Goal: Task Accomplishment & Management: Use online tool/utility

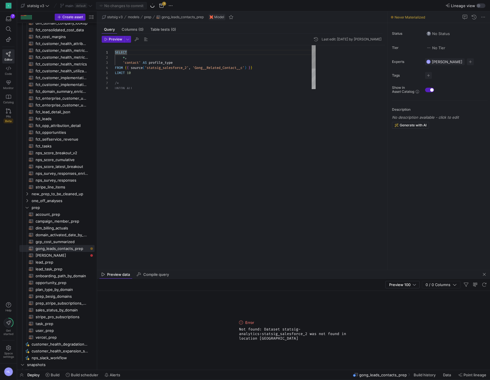
scroll to position [31, 0]
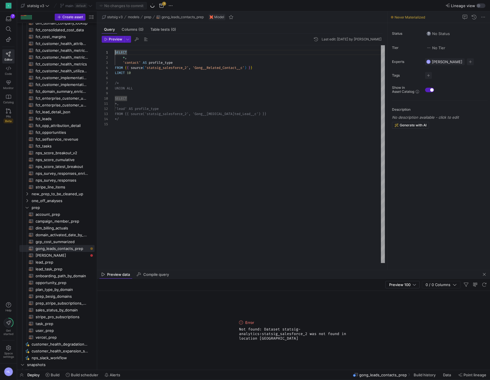
click at [159, 74] on div "LIMIT 10" at bounding box center [250, 72] width 270 height 5
click at [116, 39] on span "Preview" at bounding box center [115, 39] width 13 height 4
click at [219, 372] on div "Deploy Build Build scheduler Alerts gong_leads_contacts_prep Build history Data…" at bounding box center [253, 375] width 473 height 10
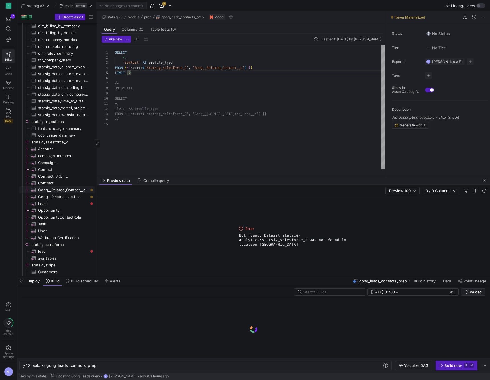
scroll to position [674, 0]
click at [58, 187] on span "Gong__Related_Contact__c​​​​​​​​​" at bounding box center [63, 187] width 50 height 7
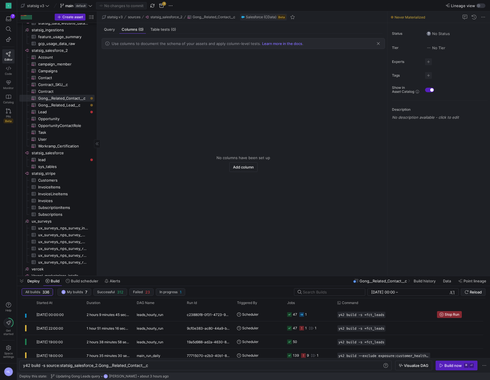
scroll to position [760, 0]
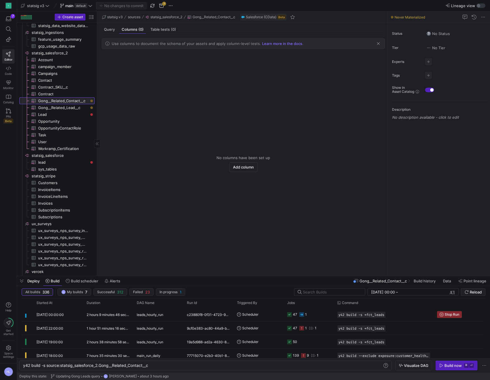
click at [54, 102] on span "Gong__Related_Contact__c​​​​​​​​​" at bounding box center [63, 101] width 50 height 7
click at [51, 94] on span "Contract​​​​​​​​​" at bounding box center [63, 94] width 50 height 7
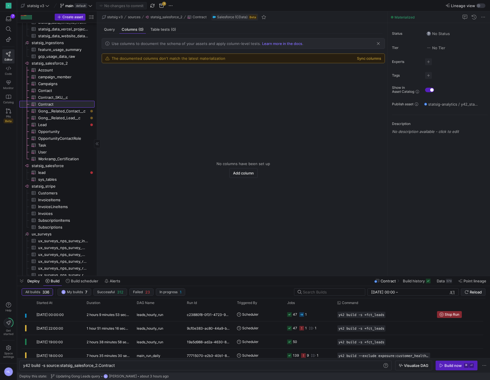
scroll to position [746, 0]
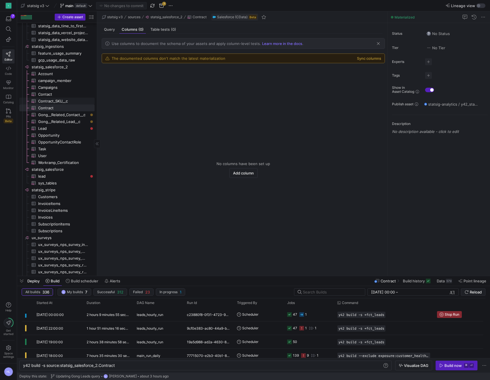
click at [59, 101] on span "Contract_SKU__c​​​​​​​​​" at bounding box center [63, 101] width 50 height 7
click at [56, 115] on span "Gong__Related_Contact__c​​​​​​​​​" at bounding box center [63, 115] width 50 height 7
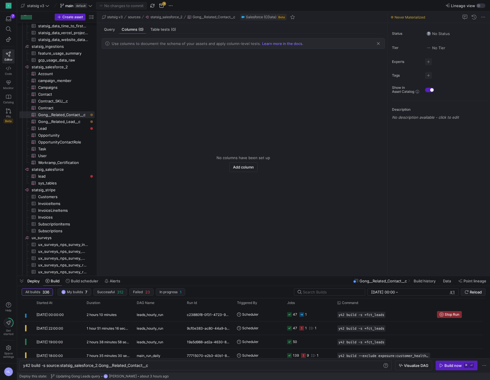
click at [191, 166] on y42-empty-state "No columns have been set up Add column" at bounding box center [243, 164] width 283 height 216
click at [62, 122] on span "Gong__Related_Lead__c​​​​​​​​​" at bounding box center [63, 122] width 50 height 7
click at [59, 130] on span "Lead​​​​​​​​​" at bounding box center [63, 128] width 50 height 7
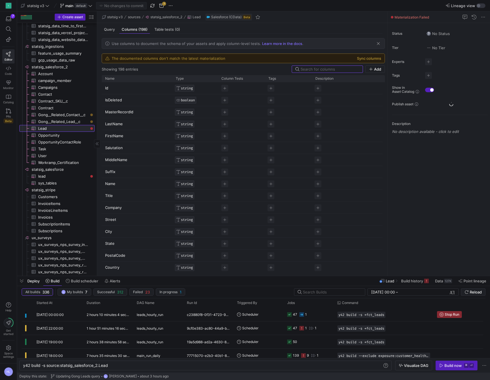
click at [60, 130] on span "Lead​​​​​​​​​" at bounding box center [63, 128] width 50 height 7
click at [59, 121] on span "Gong__Related_Lead__c​​​​​​​​​" at bounding box center [63, 122] width 50 height 7
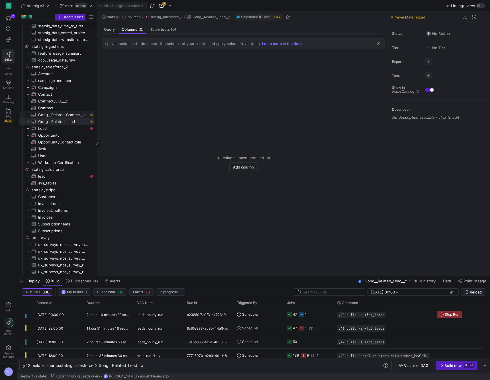
click at [69, 113] on span "Gong__Related_Contact__c​​​​​​​​​" at bounding box center [63, 115] width 50 height 7
click at [223, 25] on mat-tab-group "Query Columns (0) Table tests (0) Use columns to document the schema of your as…" at bounding box center [242, 149] width 290 height 253
click at [109, 33] on div "Query" at bounding box center [109, 29] width 15 height 8
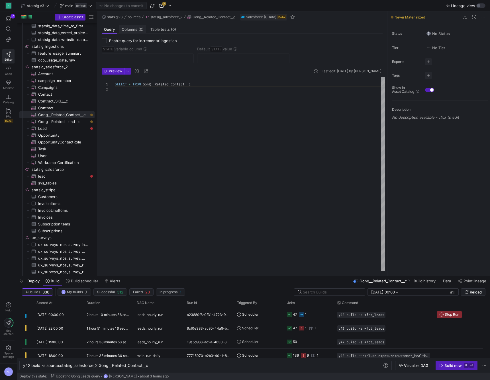
scroll to position [5, 0]
click at [114, 73] on span "Preview" at bounding box center [115, 71] width 13 height 4
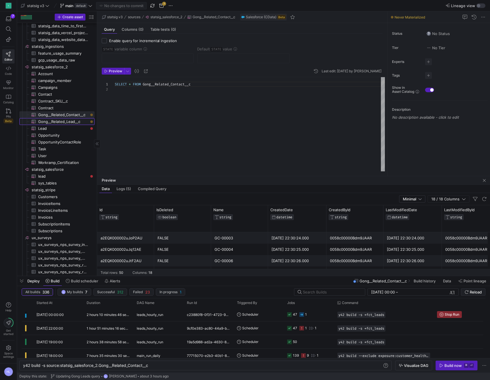
scroll to position [0, 29]
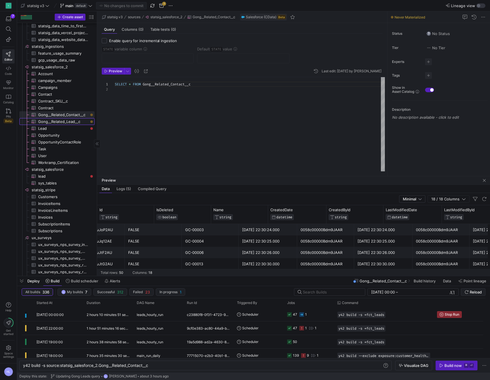
click at [63, 123] on span "Gong__Related_Lead__c​​​​​​​​​" at bounding box center [63, 122] width 50 height 7
type textarea "y42 build -s source:statsig_salesforce_2.Gong__Related_Lead__c"
type textarea "SELECT * FROM Gong__Related_Lead__c"
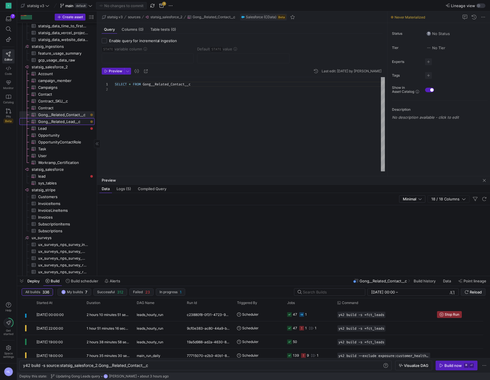
click at [62, 122] on span "Gong__Related_Lead__c​​​​​​​​​" at bounding box center [63, 122] width 50 height 7
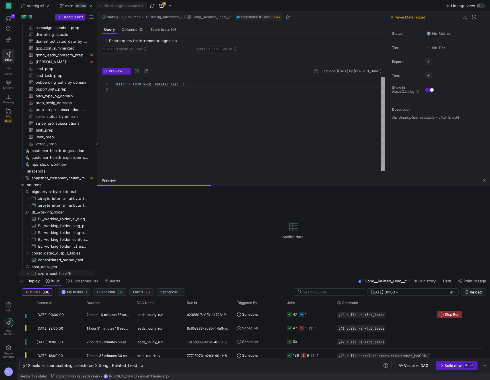
scroll to position [202, 0]
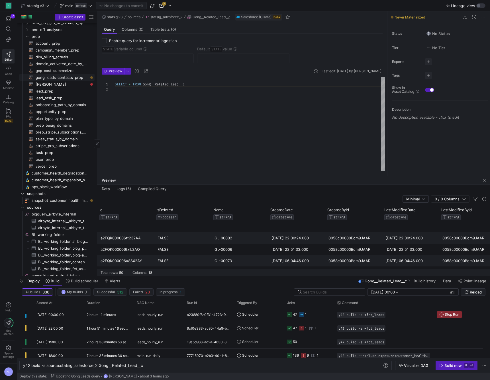
click at [53, 81] on span "gong_leads_contacts_prep​​​​​​​​​​" at bounding box center [62, 77] width 52 height 7
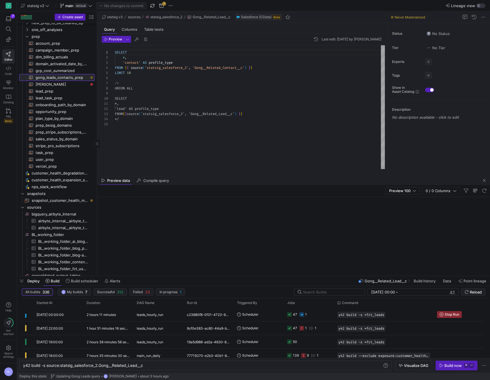
click at [57, 81] on span "gong_leads_contacts_prep​​​​​​​​​​" at bounding box center [62, 77] width 52 height 7
type textarea "y42 build -s gong_leads_contacts_prep"
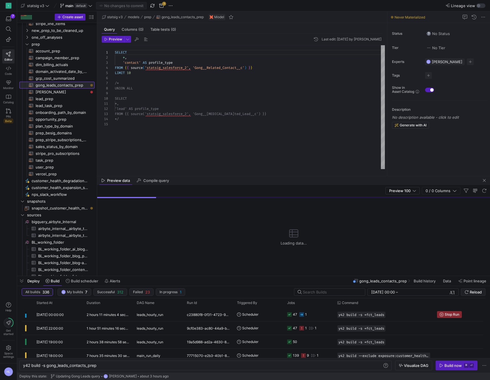
scroll to position [51, 0]
click at [136, 72] on div "LIMIT 10" at bounding box center [250, 72] width 270 height 5
click at [142, 67] on span "source" at bounding box center [137, 68] width 12 height 5
click at [153, 70] on div at bounding box center [245, 190] width 490 height 380
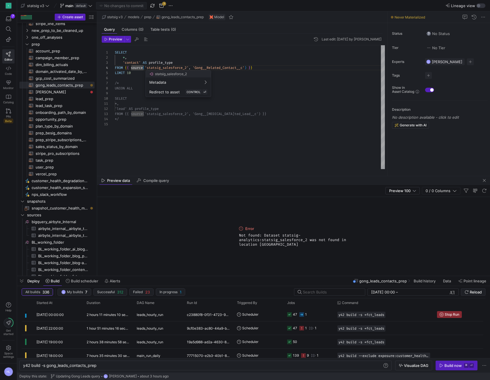
drag, startPoint x: 146, startPoint y: 68, endPoint x: 190, endPoint y: 68, distance: 44.5
click at [190, 68] on div at bounding box center [245, 190] width 490 height 380
click at [191, 68] on div at bounding box center [245, 190] width 490 height 380
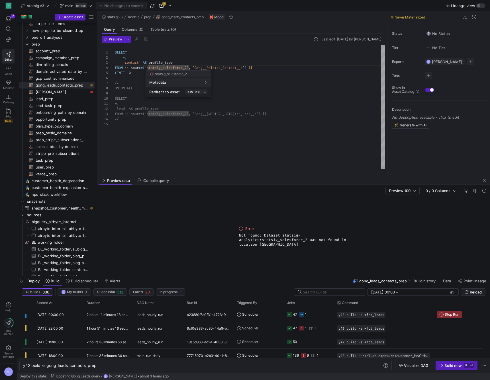
click at [191, 68] on div at bounding box center [245, 190] width 490 height 380
click at [187, 69] on div at bounding box center [245, 190] width 490 height 380
click at [202, 68] on div at bounding box center [245, 190] width 490 height 380
click at [260, 67] on div "FROM { { source ( 'statsig_salesforce_2' , 'Gong__Related_Contact__c' ) } }" at bounding box center [250, 67] width 270 height 5
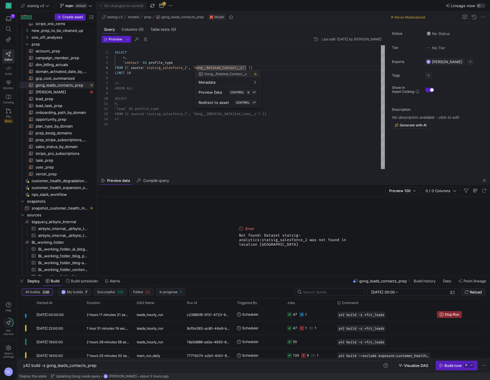
click at [248, 68] on div at bounding box center [245, 190] width 490 height 380
click at [246, 68] on span ")" at bounding box center [245, 68] width 2 height 5
click at [242, 79] on div at bounding box center [250, 78] width 270 height 5
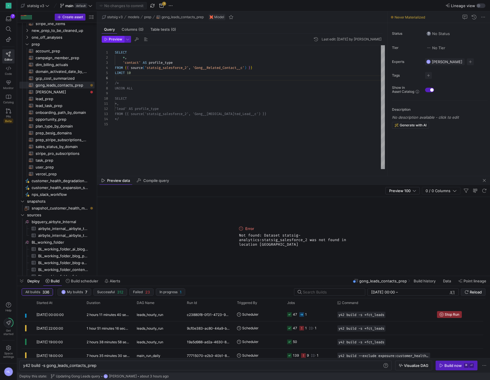
click at [116, 39] on span "Preview" at bounding box center [115, 39] width 13 height 4
click at [144, 103] on div "*," at bounding box center [250, 103] width 270 height 5
click at [139, 127] on div at bounding box center [250, 124] width 270 height 5
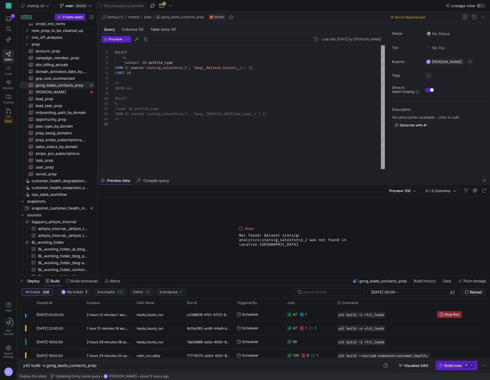
click at [180, 233] on div "Error Not found: Dataset statsig-analytics:statsig_salesforce_2 was not found i…" at bounding box center [293, 236] width 393 height 79
type textarea "SELECT *, 'contact' AS profile_type FROM {{ source('statsig_salesforce_2', 'Gon…"
click at [136, 95] on div at bounding box center [250, 93] width 270 height 5
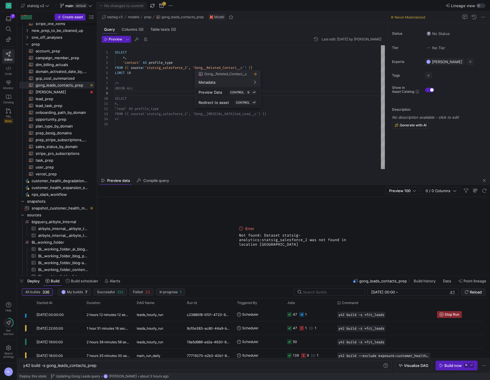
click at [234, 55] on div at bounding box center [245, 190] width 490 height 380
click at [274, 243] on span "Not found: Dataset statsig-analytics:statsig_salesforce_2 was not found in loca…" at bounding box center [293, 240] width 109 height 14
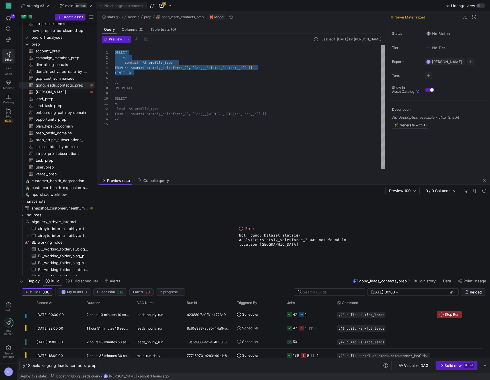
scroll to position [0, 0]
drag, startPoint x: 140, startPoint y: 73, endPoint x: 111, endPoint y: 53, distance: 35.5
click at [111, 53] on div "1 2 3 4 5 6 7 8 9 10 11 12 13 14 15 SELECT * , 'contact' AS profile_type FROM {…" at bounding box center [243, 107] width 283 height 124
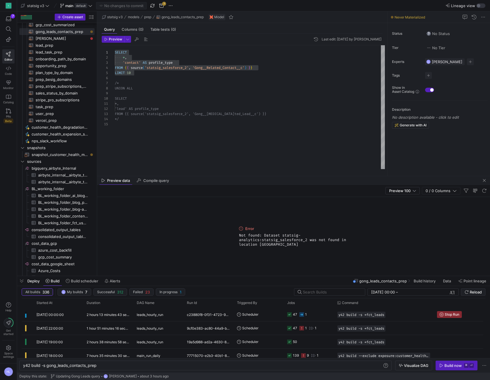
scroll to position [388, 0]
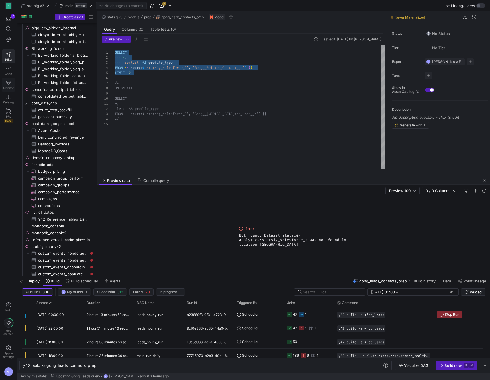
click at [8, 82] on icon at bounding box center [8, 82] width 5 height 5
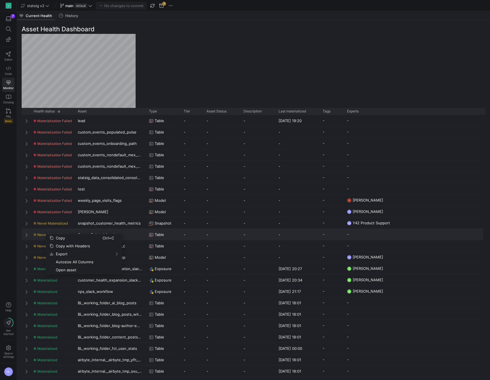
click at [27, 235] on span "Press SPACE to select this row." at bounding box center [27, 235] width 4 height 5
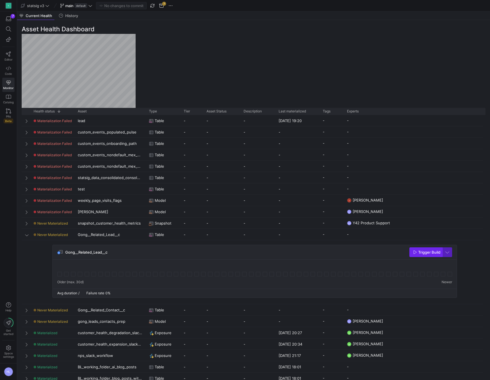
click at [422, 252] on span "Trigger Build" at bounding box center [429, 252] width 22 height 5
click at [23, 311] on div "Press SPACE to select this row." at bounding box center [26, 310] width 9 height 11
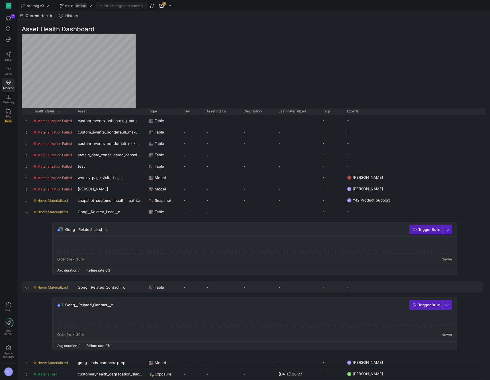
scroll to position [23, 0]
click at [427, 305] on span "Trigger Build" at bounding box center [429, 305] width 22 height 5
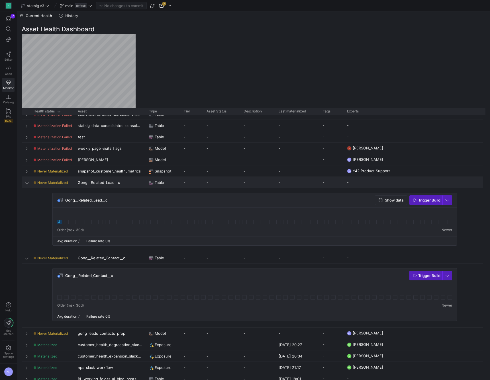
scroll to position [52, 0]
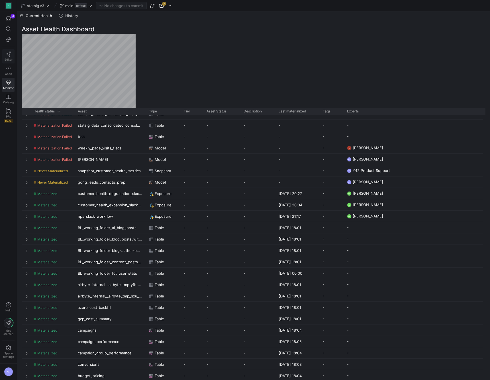
click at [8, 58] on link "Editor" at bounding box center [8, 56] width 12 height 14
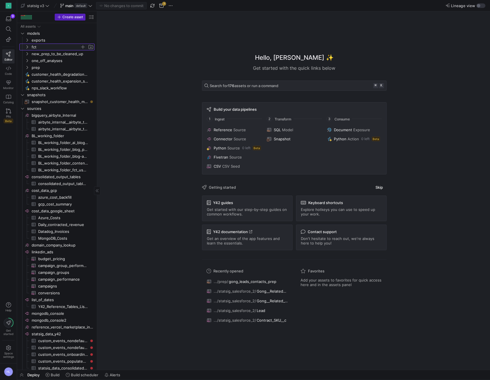
click at [27, 48] on icon "Press SPACE to select this row." at bounding box center [27, 47] width 1 height 3
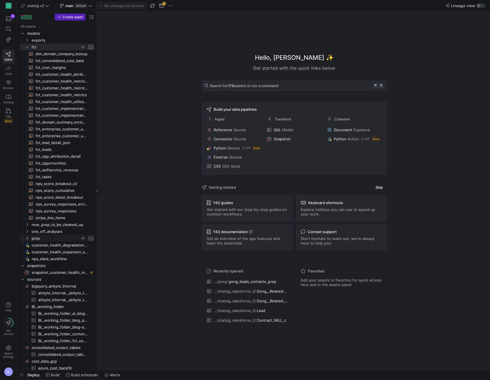
click at [28, 238] on icon "Press SPACE to select this row." at bounding box center [27, 238] width 4 height 3
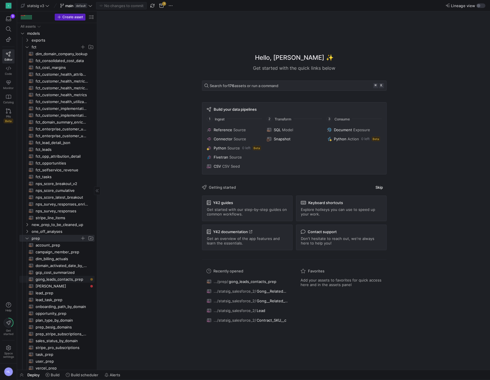
drag, startPoint x: 52, startPoint y: 279, endPoint x: 61, endPoint y: 285, distance: 10.3
click at [52, 279] on span "gong_leads_contacts_prep​​​​​​​​​​" at bounding box center [62, 279] width 52 height 7
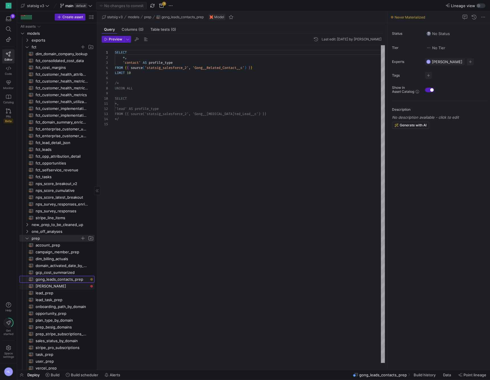
scroll to position [51, 0]
click at [127, 75] on span "10" at bounding box center [129, 73] width 4 height 5
click at [114, 41] on span "Preview" at bounding box center [115, 39] width 13 height 4
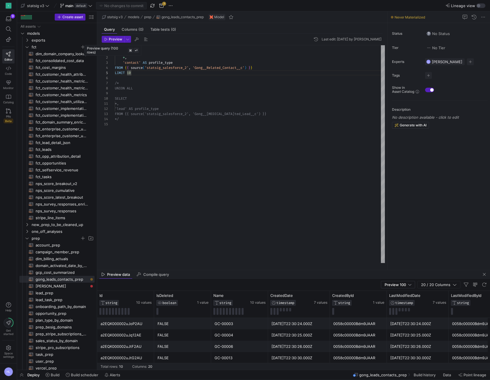
click at [131, 80] on div at bounding box center [250, 78] width 270 height 5
click at [139, 66] on span "source" at bounding box center [137, 68] width 12 height 5
click at [131, 80] on div at bounding box center [250, 78] width 270 height 5
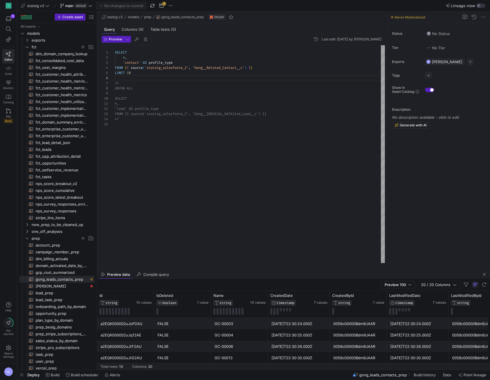
click at [125, 74] on span at bounding box center [126, 73] width 2 height 5
click at [123, 74] on div "/*" at bounding box center [250, 72] width 270 height 5
click at [129, 78] on div at bounding box center [250, 78] width 270 height 5
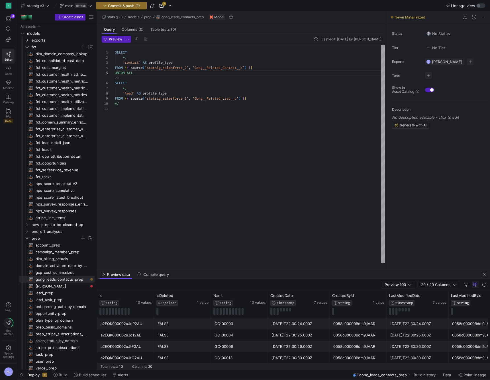
click at [121, 101] on div "SELECT * , 'contact' AS profile_type FROM { { source ( 'statsig_salesforce_2' ,…" at bounding box center [250, 154] width 270 height 218
click at [125, 99] on div "*/" at bounding box center [250, 98] width 270 height 5
type textarea "SELECT *, 'contact' AS profile_type FROM {{ source('statsig_salesforce_2', 'Gon…"
click at [111, 40] on span "Preview" at bounding box center [115, 39] width 13 height 4
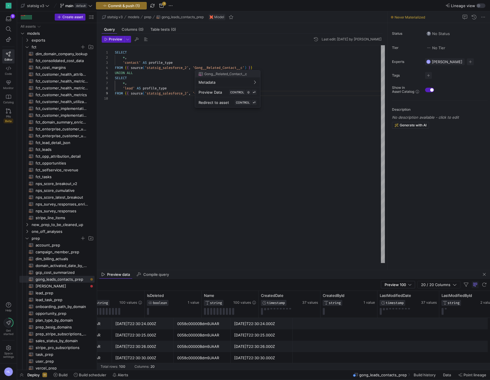
click at [148, 57] on div at bounding box center [245, 190] width 490 height 380
click at [124, 58] on span "*" at bounding box center [124, 57] width 2 height 5
click at [266, 69] on div at bounding box center [245, 190] width 490 height 380
click at [260, 67] on div "FROM { { source ( 'statsig_salesforce_2' , 'Gong__Related_Contact__c' ) } }" at bounding box center [250, 67] width 270 height 5
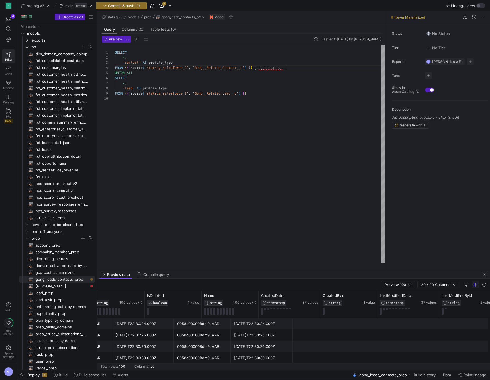
click at [126, 58] on span "," at bounding box center [126, 57] width 2 height 5
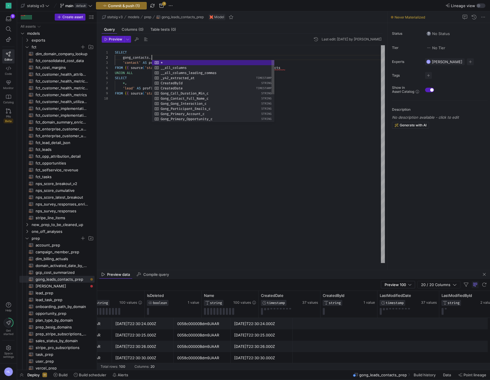
scroll to position [5, 37]
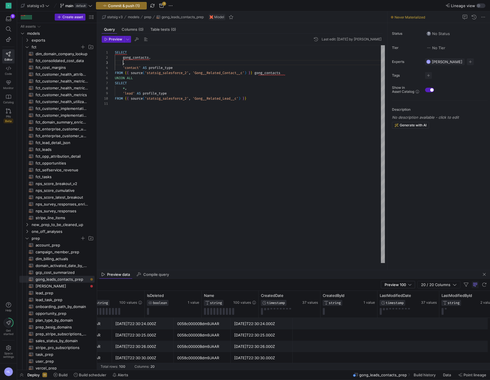
click at [162, 58] on div "gong_contacts ." at bounding box center [250, 57] width 270 height 5
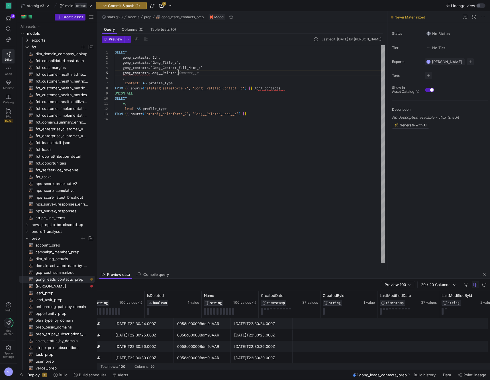
scroll to position [21, 86]
click at [208, 72] on div "gong_contacts . ` Gong__Related_Contact__c" at bounding box center [250, 72] width 270 height 5
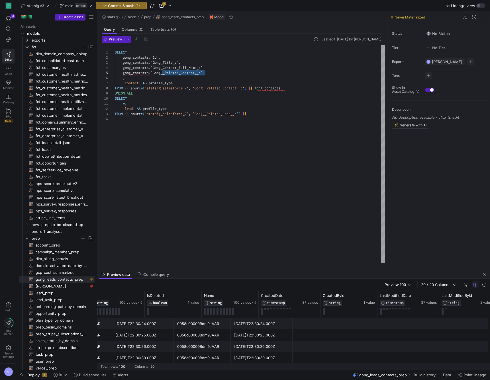
drag, startPoint x: 207, startPoint y: 73, endPoint x: 162, endPoint y: 73, distance: 45.3
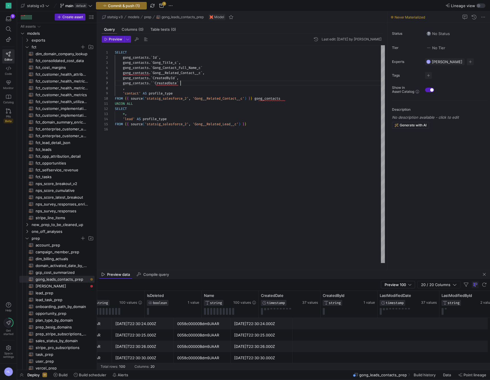
scroll to position [36, 8]
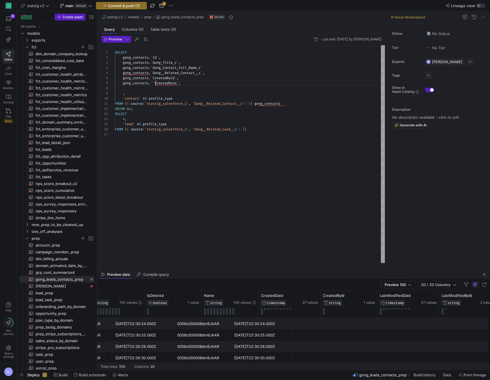
click at [193, 85] on div "gong_contacts . ` CreatedDate ` ," at bounding box center [250, 83] width 270 height 5
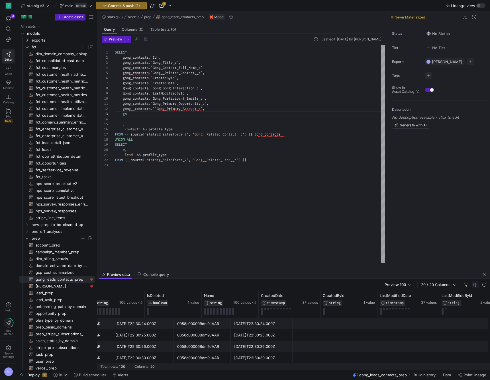
scroll to position [10, 17]
click at [136, 110] on span "gong__contacts" at bounding box center [137, 109] width 28 height 5
click at [140, 115] on div "gong" at bounding box center [250, 113] width 270 height 5
click at [156, 108] on span "Gong_Primary_Account_c" at bounding box center [177, 109] width 44 height 5
click at [144, 113] on div "gong" at bounding box center [250, 113] width 270 height 5
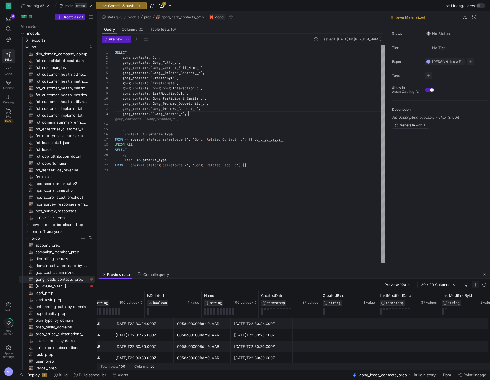
scroll to position [10, 72]
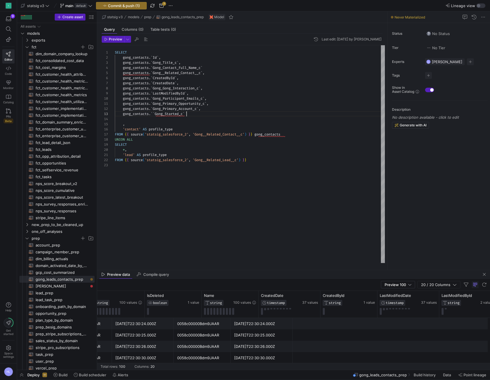
click at [182, 122] on div "," at bounding box center [250, 124] width 270 height 5
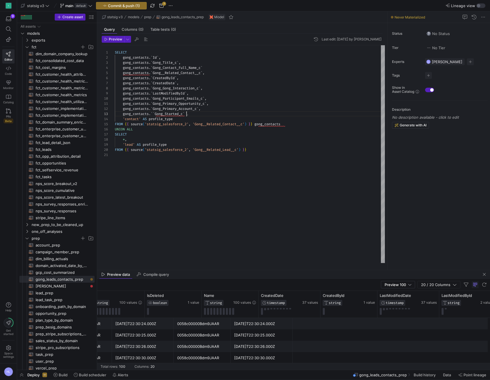
scroll to position [0, 72]
click at [187, 103] on span "Gong_Primary_Opportunity_c" at bounding box center [179, 103] width 52 height 5
click at [155, 115] on span "``" at bounding box center [153, 114] width 4 height 5
click at [155, 58] on span "Id" at bounding box center [155, 57] width 4 height 5
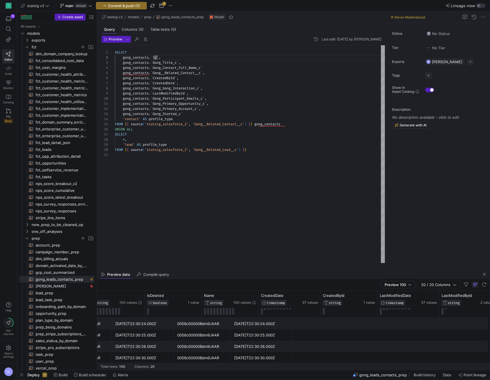
click at [161, 66] on span "Gong_Contact_Full_Name_c" at bounding box center [177, 68] width 48 height 5
click at [187, 114] on div "gong_contacts . ` Gong_Started_c `" at bounding box center [250, 113] width 270 height 5
click at [179, 82] on span "," at bounding box center [178, 83] width 2 height 5
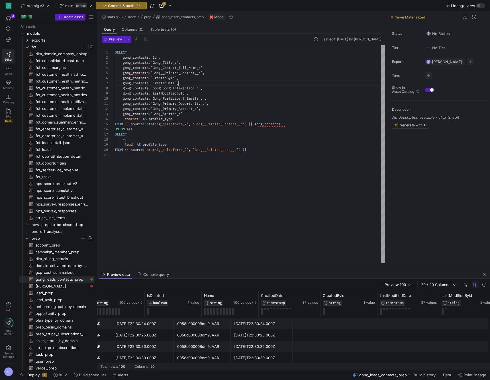
scroll to position [36, 62]
click at [176, 99] on span "Gong_Participant_Emails_c" at bounding box center [178, 98] width 50 height 5
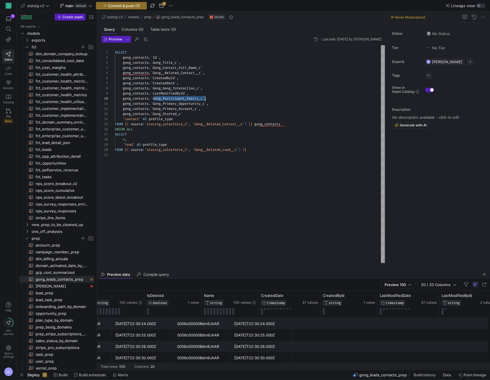
scroll to position [46, 90]
click at [176, 99] on span "Gong_Participant_Emails_c" at bounding box center [178, 98] width 50 height 5
click at [195, 106] on div "gong_contacts . ` Gong_Primary_Account_c ` ," at bounding box center [250, 108] width 270 height 5
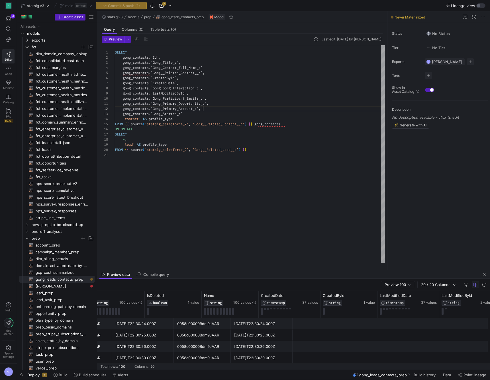
click at [207, 107] on div "gong_contacts . ` Gong_Primary_Account_c ` ," at bounding box center [250, 108] width 270 height 5
click at [201, 110] on span "," at bounding box center [200, 109] width 2 height 5
click at [193, 116] on div "gong_contacts . ` Gong_Started_c `" at bounding box center [250, 113] width 270 height 5
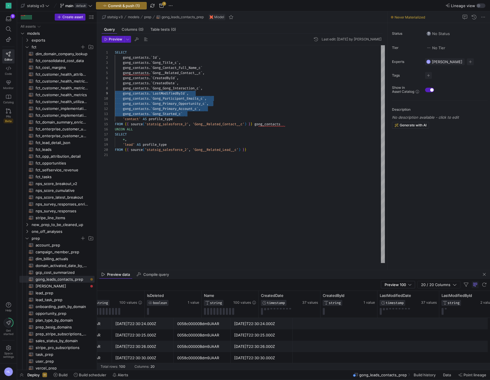
scroll to position [46, 0]
drag, startPoint x: 188, startPoint y: 114, endPoint x: 109, endPoint y: 99, distance: 80.7
click at [109, 99] on div "1 2 14 15 16 17 18 19 20 3 4 5 6 7 8 9 10 11 12 13 21 SELECT gong_contacts . ` …" at bounding box center [243, 154] width 283 height 218
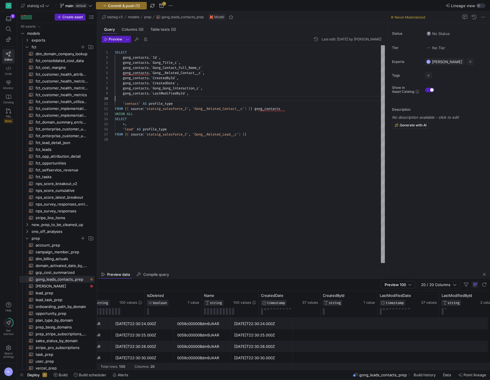
click at [211, 74] on div "gong_contacts . ` Gong__Related_Contact__c ` ," at bounding box center [250, 72] width 270 height 5
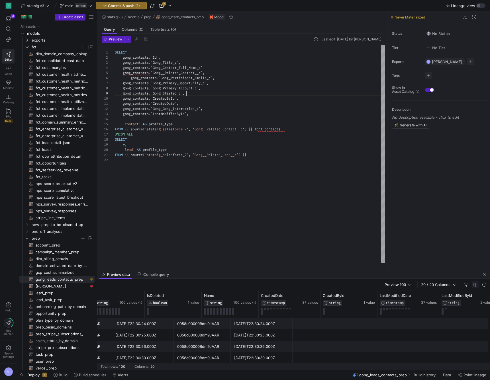
scroll to position [41, 72]
click at [159, 105] on span "CreatedDate" at bounding box center [164, 103] width 22 height 5
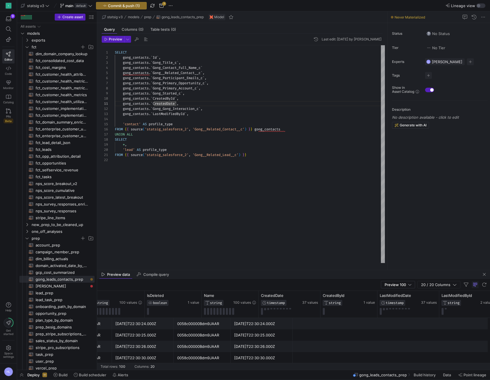
click at [185, 117] on div at bounding box center [250, 119] width 270 height 5
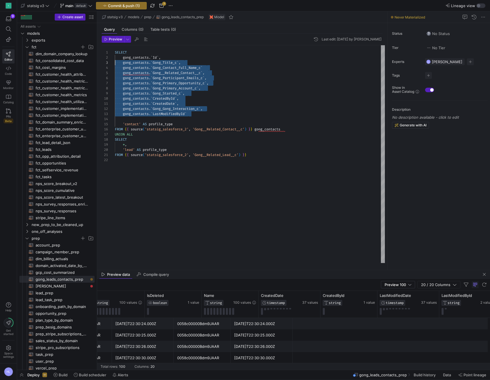
scroll to position [5, 0]
drag, startPoint x: 190, startPoint y: 116, endPoint x: 102, endPoint y: 58, distance: 105.3
click at [164, 88] on span "Gong_Primary_Account_c" at bounding box center [175, 88] width 44 height 5
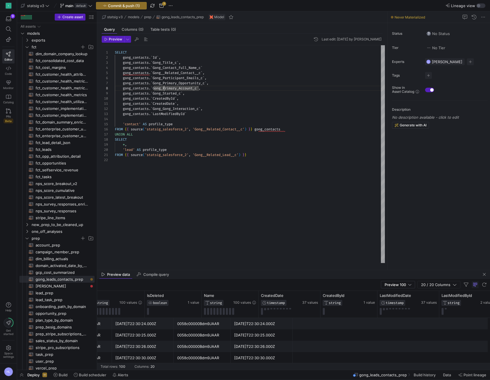
click at [207, 69] on div "gong_contacts . ` Gong_Contact_Full_Name_c `" at bounding box center [250, 67] width 270 height 5
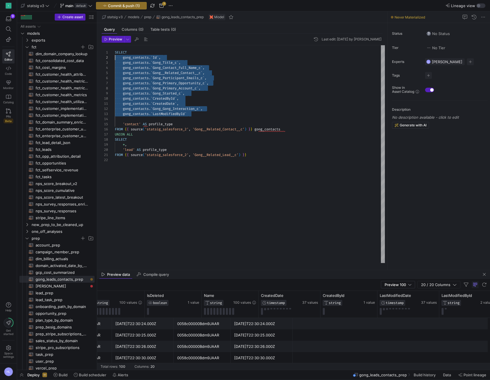
scroll to position [5, 0]
drag, startPoint x: 192, startPoint y: 114, endPoint x: 81, endPoint y: 58, distance: 124.2
click at [81, 58] on as-split "Create asset Drag here to set row groups Drag here to set column labels Group 1…" at bounding box center [253, 190] width 473 height 359
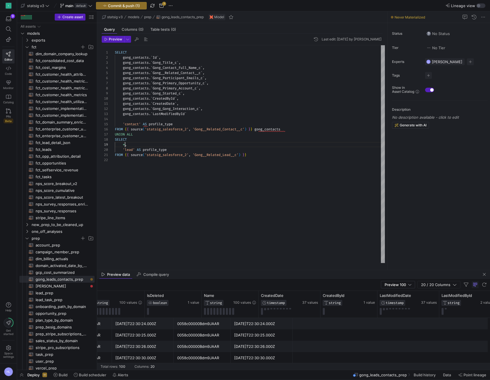
scroll to position [41, 10]
click at [126, 145] on span "," at bounding box center [126, 144] width 2 height 5
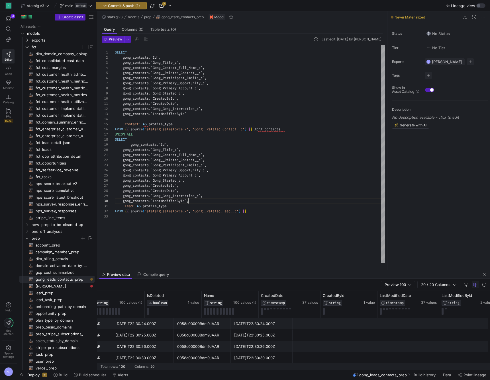
click at [132, 119] on div at bounding box center [250, 119] width 270 height 5
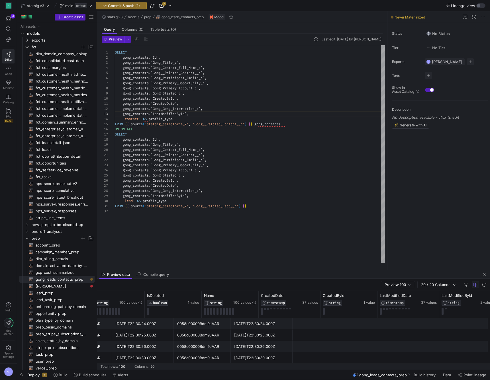
click at [204, 200] on div "'lead' AS profile_type" at bounding box center [250, 201] width 270 height 5
click at [263, 207] on div "FROM { { source ( 'statsig_salesforce_2' , 'Gong__Related_Lead__c' ) } }" at bounding box center [250, 206] width 270 height 5
click at [134, 141] on span "gong_contacts" at bounding box center [136, 139] width 26 height 5
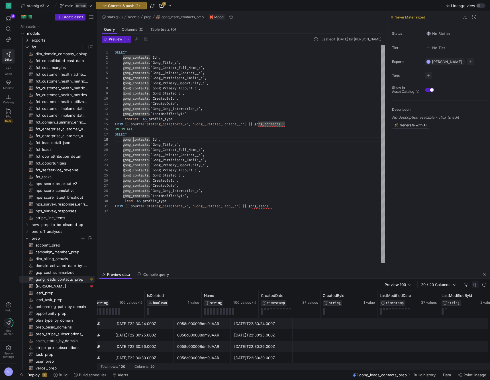
click at [134, 145] on span "gong_contacts" at bounding box center [136, 144] width 26 height 5
click at [134, 140] on span "gong_contacts" at bounding box center [136, 139] width 26 height 5
click at [134, 144] on span "gong_contacts" at bounding box center [136, 144] width 26 height 5
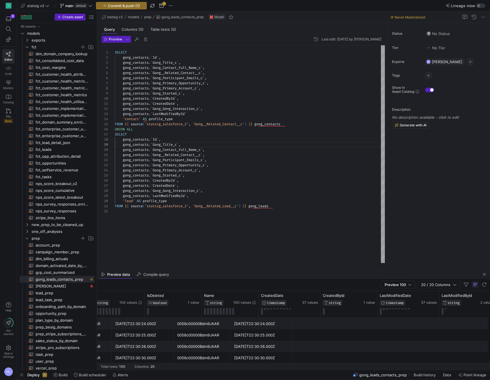
click at [134, 140] on span "gong_contacts" at bounding box center [136, 139] width 26 height 5
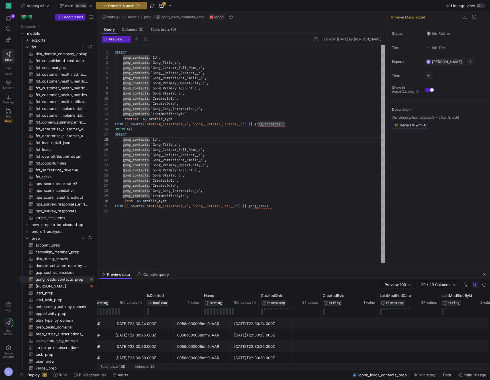
click at [134, 146] on span "gong_contacts" at bounding box center [136, 144] width 26 height 5
click at [134, 150] on span "gong_contacts" at bounding box center [136, 150] width 26 height 5
click at [135, 155] on span "gong_contacts" at bounding box center [136, 155] width 26 height 5
click at [134, 156] on span "gong_contacts" at bounding box center [136, 155] width 26 height 5
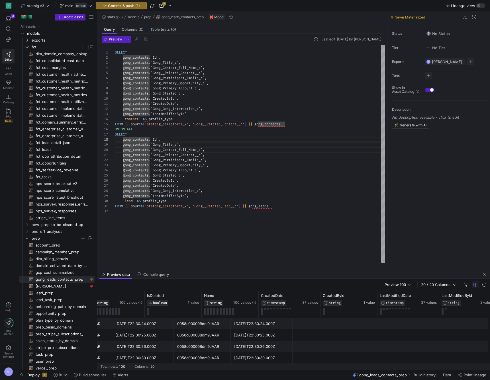
click at [134, 161] on span "gong_contacts" at bounding box center [136, 160] width 26 height 5
click at [134, 164] on span "gong_contacts" at bounding box center [136, 165] width 26 height 5
click at [134, 170] on span "gong_contacts" at bounding box center [136, 170] width 26 height 5
click at [134, 175] on span "gong_contacts" at bounding box center [136, 175] width 26 height 5
click at [134, 180] on span "gong_contacts" at bounding box center [136, 180] width 26 height 5
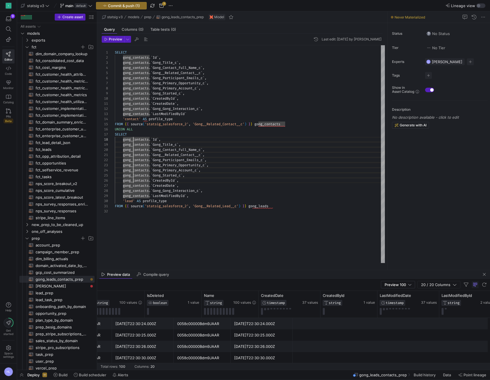
click at [134, 190] on span "gong_contacts" at bounding box center [136, 191] width 26 height 5
click at [134, 195] on span "gong_contacts" at bounding box center [136, 196] width 26 height 5
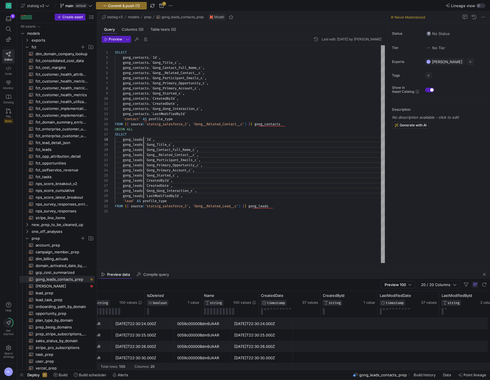
scroll to position [36, 29]
click at [167, 150] on span "Gong_Contact_Full_Name_c" at bounding box center [171, 150] width 48 height 5
click at [173, 149] on span "Gong_Contact_Full_Name_c" at bounding box center [171, 150] width 48 height 5
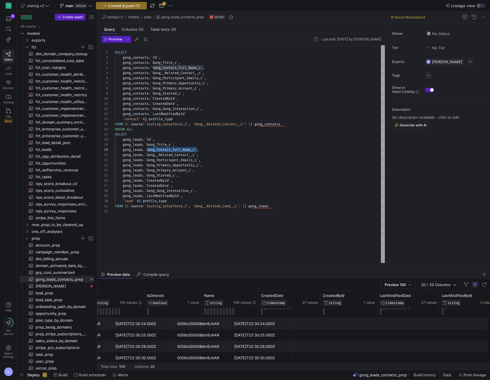
click at [173, 149] on span "Gong_Contact_Full_Name_c" at bounding box center [171, 150] width 48 height 5
click at [172, 150] on span "Gong_Contact_Full_Name_c" at bounding box center [171, 150] width 48 height 5
click at [179, 182] on div "gong_leads . ` CreatedById ` ," at bounding box center [250, 180] width 270 height 5
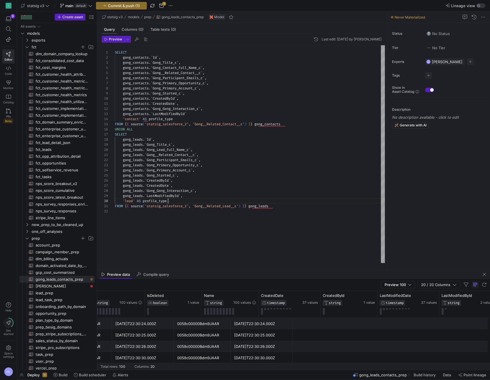
click at [179, 203] on div "'lead' AS profile_type" at bounding box center [250, 201] width 270 height 5
click at [175, 175] on span "Gong_Started_c" at bounding box center [161, 175] width 28 height 5
click at [177, 152] on div "gong_leads . ` Gong__Related_Contact__c ` ," at bounding box center [250, 154] width 270 height 5
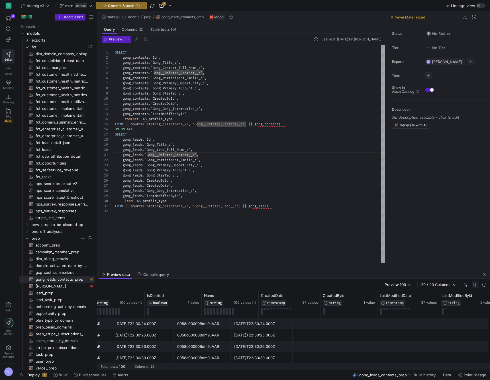
click at [167, 143] on span "Gong_Title_c" at bounding box center [159, 144] width 24 height 5
click at [165, 207] on span "'statsig_salesforce_2'" at bounding box center [167, 206] width 44 height 5
click at [115, 42] on span "button" at bounding box center [113, 39] width 22 height 6
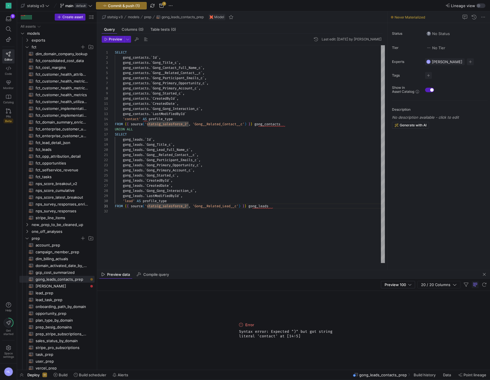
click at [181, 120] on div "'contact' AS profile_type" at bounding box center [250, 119] width 270 height 5
click at [191, 113] on div "gong_contacts . ` LastModifiedById `" at bounding box center [250, 113] width 270 height 5
click at [111, 38] on span "Preview" at bounding box center [115, 39] width 13 height 4
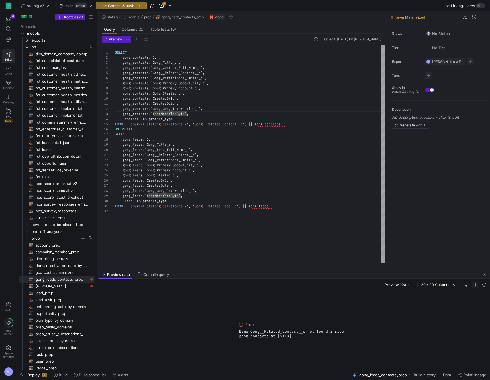
click at [179, 80] on span "Gong_Participant_Emails_c" at bounding box center [178, 78] width 50 height 5
drag, startPoint x: 183, startPoint y: 73, endPoint x: 203, endPoint y: 75, distance: 19.7
click at [201, 75] on span "Gong__Related_Contact__c" at bounding box center [177, 73] width 48 height 5
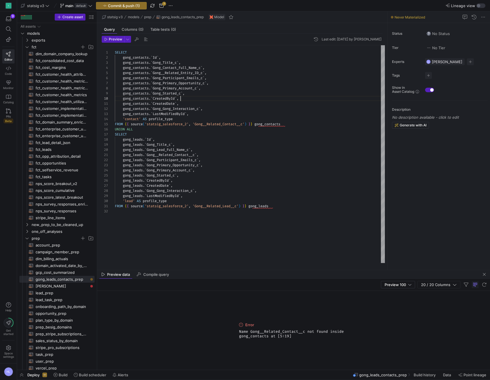
click at [183, 99] on div "gong_contacts . ` CreatedById ` ," at bounding box center [250, 98] width 270 height 5
click at [176, 155] on span "Gong__Related_Contact__c" at bounding box center [171, 155] width 48 height 5
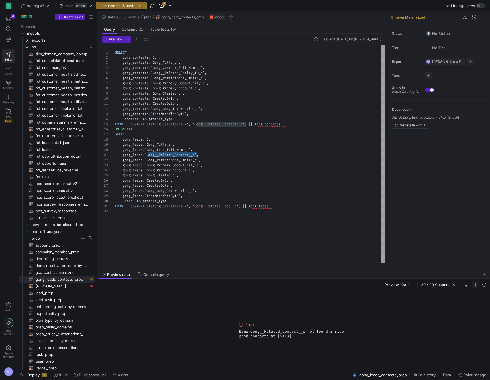
scroll to position [0, 82]
click at [176, 155] on span "Gong__Related_Contact__c" at bounding box center [171, 155] width 48 height 5
click at [177, 168] on span "Gong_Primary_Account_c" at bounding box center [169, 170] width 44 height 5
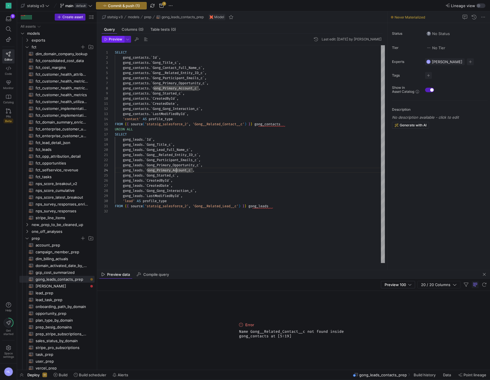
click at [115, 40] on span "Preview" at bounding box center [115, 39] width 13 height 4
click at [178, 193] on span "Gong_Gong_Interaction_c" at bounding box center [170, 191] width 46 height 5
click at [150, 217] on div "SELECT gong_contacts . ` Id ` , 'contact' AS profile_type FROM { { source ( 'st…" at bounding box center [250, 154] width 270 height 218
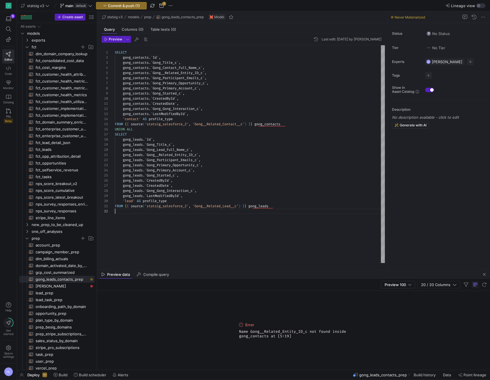
click at [173, 83] on span "Gong_Primary_Opportunity_c" at bounding box center [179, 83] width 52 height 5
click at [177, 72] on span "Gong__Related_Entity_ID_c" at bounding box center [178, 73] width 50 height 5
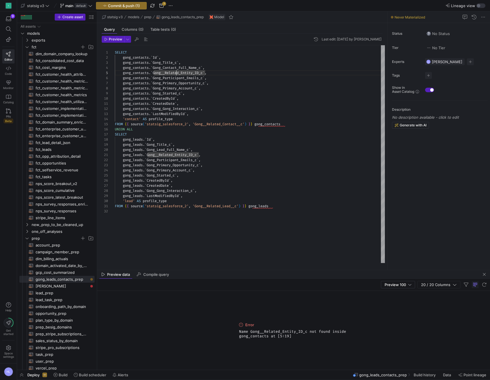
scroll to position [21, 86]
click at [201, 73] on span "Gong__Related_Entity_ID_c" at bounding box center [178, 73] width 50 height 5
click at [195, 174] on div "gong_leads . ` Gong_Started_c ` ," at bounding box center [250, 175] width 270 height 5
click at [195, 160] on span "Gong_Participant_Emails_c" at bounding box center [172, 160] width 50 height 5
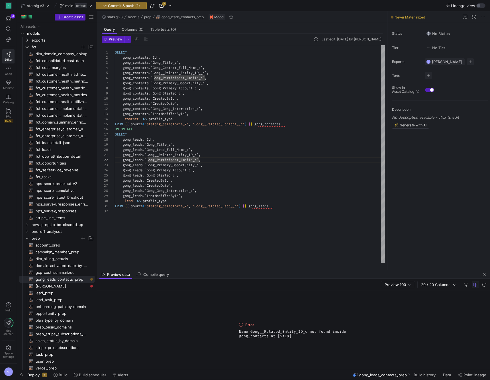
click at [195, 155] on span "Gong__Related_Entity_ID_c" at bounding box center [172, 155] width 50 height 5
click at [110, 38] on span "Preview" at bounding box center [115, 39] width 13 height 4
click at [229, 156] on div at bounding box center [245, 190] width 490 height 380
click at [188, 90] on span "Gong_Primary_Account_c" at bounding box center [175, 88] width 44 height 5
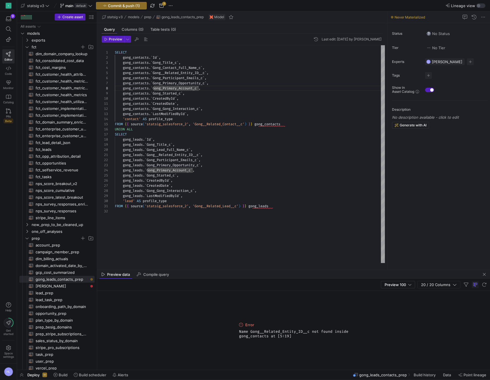
click at [174, 73] on span "Gong__Related_Entity_ID__c" at bounding box center [179, 73] width 52 height 5
click at [189, 72] on span "Gong_Related_Entity_ID_c" at bounding box center [179, 73] width 48 height 5
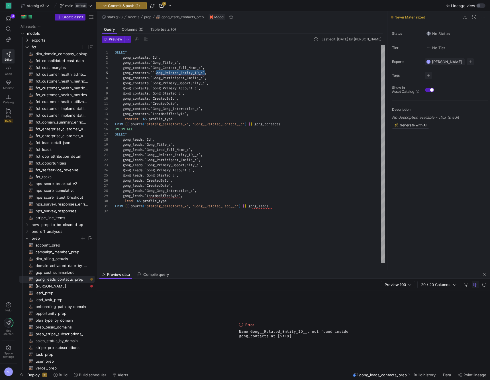
click at [187, 84] on span "Gong_Primary_Opportunity_c" at bounding box center [179, 83] width 52 height 5
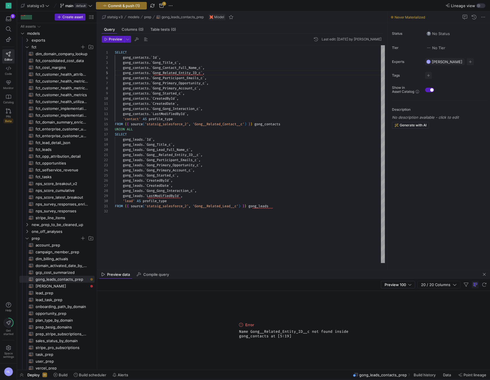
click at [185, 125] on span "'statsig_salesforce_2'" at bounding box center [167, 124] width 44 height 5
click at [172, 155] on span "Gong__Related_Entity_ID__c" at bounding box center [173, 155] width 52 height 5
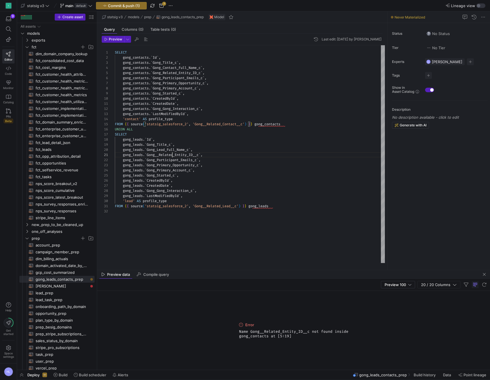
click at [172, 155] on span "Gong__Related_Entity_ID__c" at bounding box center [173, 155] width 52 height 5
click at [175, 174] on span "Gong_Started_c" at bounding box center [161, 175] width 28 height 5
click at [116, 39] on span "Preview" at bounding box center [115, 39] width 13 height 4
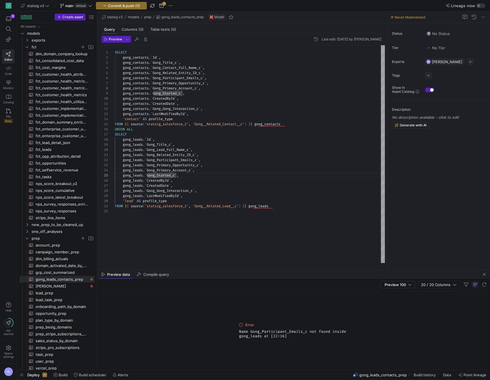
click at [158, 160] on span "Gong_Participant_Emails_c" at bounding box center [172, 160] width 50 height 5
click at [197, 161] on span "Gong__Participant_Emails_c" at bounding box center [173, 160] width 52 height 5
click at [151, 178] on div "gong_leads . ` CreatedById ` ," at bounding box center [250, 180] width 270 height 5
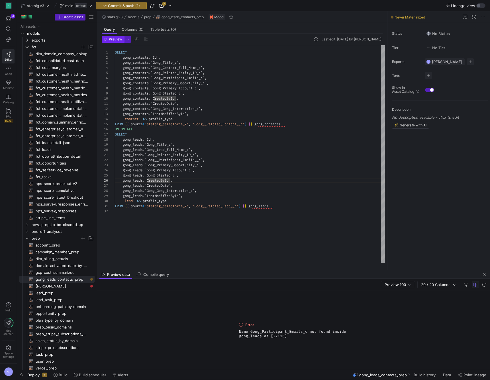
click at [109, 40] on span "Preview" at bounding box center [115, 39] width 13 height 4
click at [199, 186] on div "gong_leads . ` CreatedDate ` ," at bounding box center [250, 185] width 270 height 5
click at [177, 172] on span "Gong_Primary_Account_c" at bounding box center [169, 170] width 44 height 5
click at [162, 181] on span "CreatedById" at bounding box center [158, 180] width 22 height 5
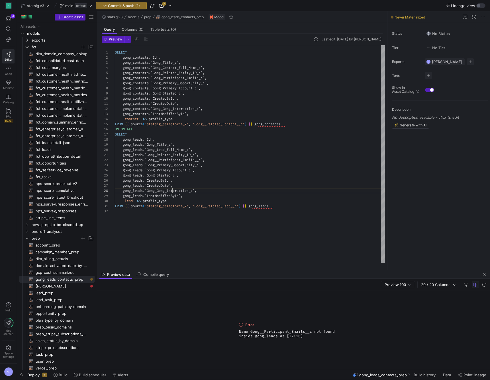
click at [173, 191] on span "Gong_Gong_Interaction_c" at bounding box center [170, 191] width 46 height 5
click at [168, 160] on span "Gong__Participant_Emails__c" at bounding box center [174, 160] width 54 height 5
click at [187, 174] on div "gong_leads . ` Gong_Started_c ` ," at bounding box center [250, 175] width 270 height 5
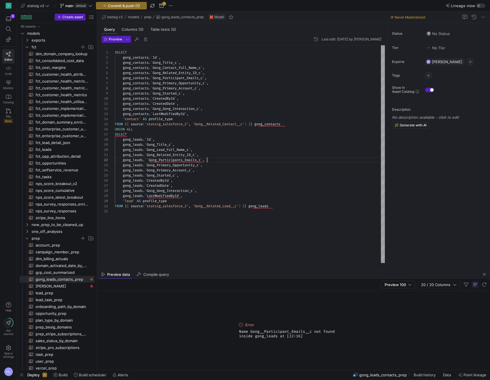
scroll to position [5, 92]
click at [208, 160] on div "gong_leads . `` Gong_Participants_Emails_c ` ," at bounding box center [250, 160] width 270 height 5
type textarea "gong_contacts.`CreatedDate`, gong_contacts.`Gong_Gong_Interaction_c`, gong_cont…"
click at [178, 122] on span "'statsig_salesforce_2'" at bounding box center [167, 124] width 44 height 5
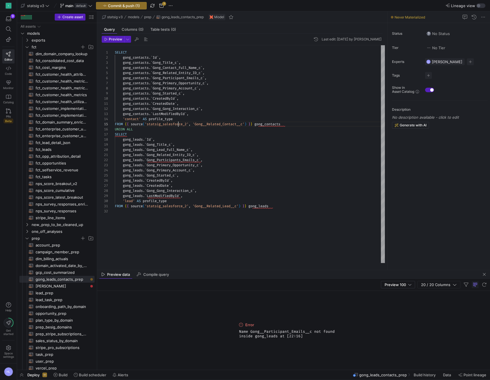
scroll to position [21, 64]
click at [115, 37] on span "Preview" at bounding box center [115, 39] width 13 height 4
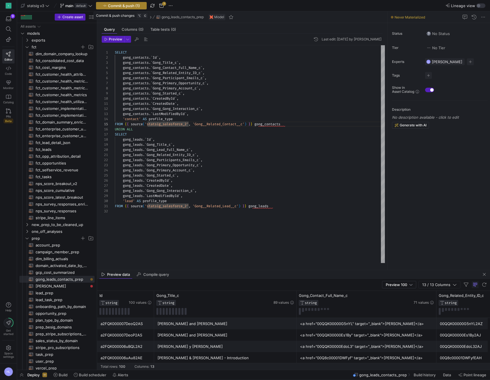
click at [123, 5] on span "Commit & push (1)" at bounding box center [124, 5] width 32 height 5
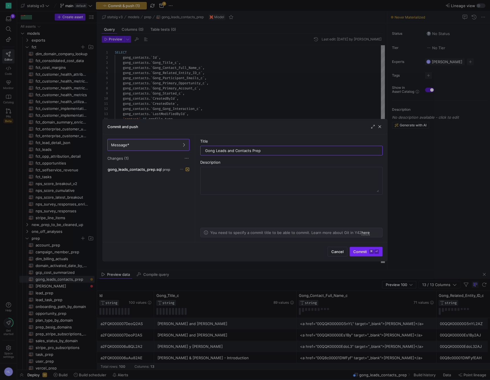
type input "Gong Leads and Contacts Prep"
click at [362, 250] on span "Commit ⌘ ⏎" at bounding box center [366, 252] width 26 height 5
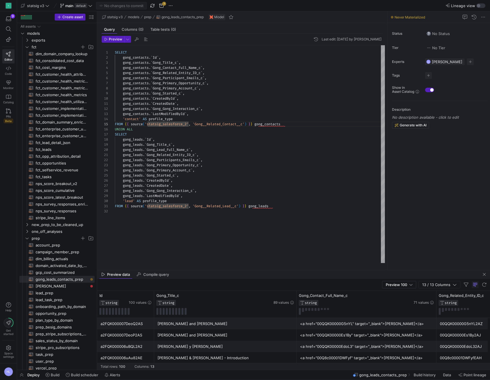
click at [196, 84] on span "Gong_Primary_Opportunity_c" at bounding box center [179, 83] width 52 height 5
click at [200, 74] on span "Gong_Related_Entity_ID_c" at bounding box center [177, 73] width 48 height 5
click at [196, 87] on span "Gong_Primary_Account_c" at bounding box center [175, 88] width 44 height 5
click at [205, 82] on span "Gong_Primary_Opportunity_c" at bounding box center [179, 83] width 52 height 5
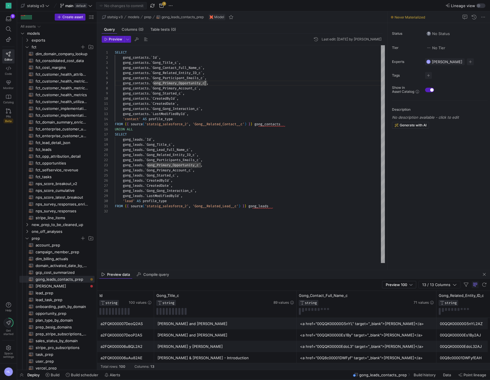
click at [208, 87] on div "gong_contacts . ` Gong_Primary_Account_c ` ," at bounding box center [250, 88] width 270 height 5
click at [203, 74] on span "`" at bounding box center [202, 73] width 2 height 5
click at [210, 77] on div "gong_contacts . ` Gong_Participant_Emails_c ` ," at bounding box center [250, 78] width 270 height 5
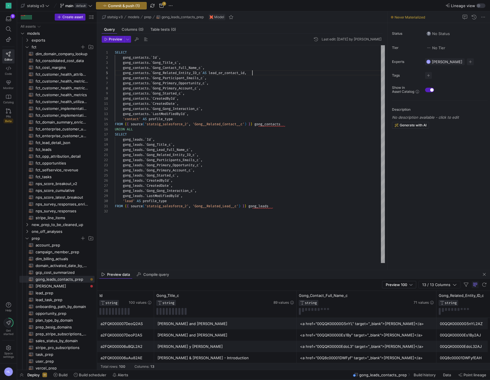
click at [223, 72] on span "lead_or_contact_id" at bounding box center [227, 73] width 36 height 5
click at [193, 161] on span "Gong_Participants_Emails_c" at bounding box center [173, 160] width 52 height 5
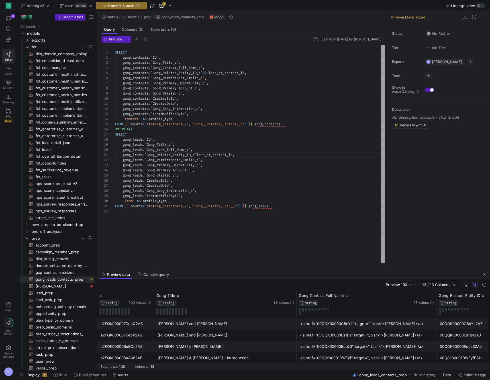
click at [203, 180] on div "gong_leads . ` CreatedById ` ," at bounding box center [250, 180] width 270 height 5
type textarea "gong_leads.`Gong_Related_Entity_ID_c` AS lead_or_contact_id, gong_leads.`Gong_P…"
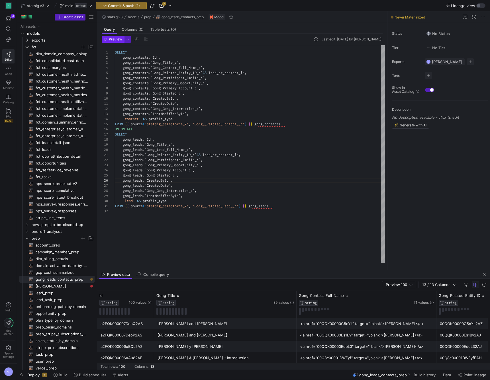
click at [115, 37] on span "button" at bounding box center [113, 39] width 22 height 6
click at [123, 7] on span "Commit & push (1)" at bounding box center [124, 5] width 32 height 5
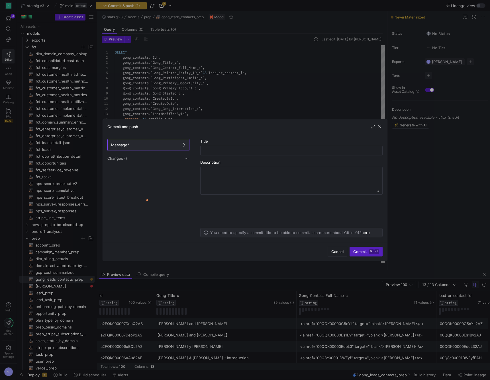
scroll to position [0, 0]
click at [118, 7] on div at bounding box center [245, 190] width 490 height 380
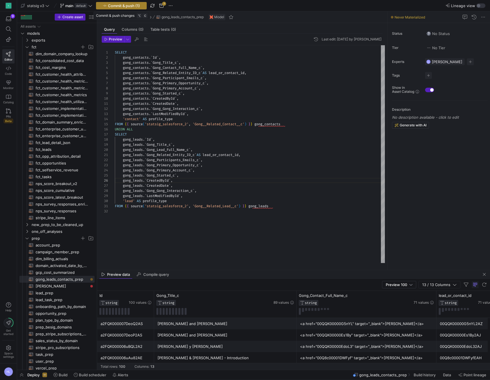
click at [122, 5] on span "Commit & push (1)" at bounding box center [124, 5] width 32 height 5
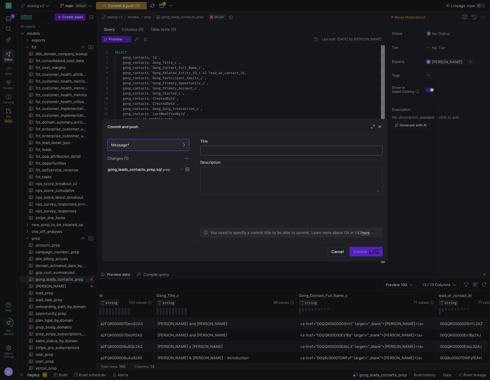
click at [216, 150] on input "text" at bounding box center [291, 150] width 173 height 5
type input "Updating Gong prep table col names"
click at [358, 251] on span "Commit ⌘ ⏎" at bounding box center [366, 252] width 26 height 5
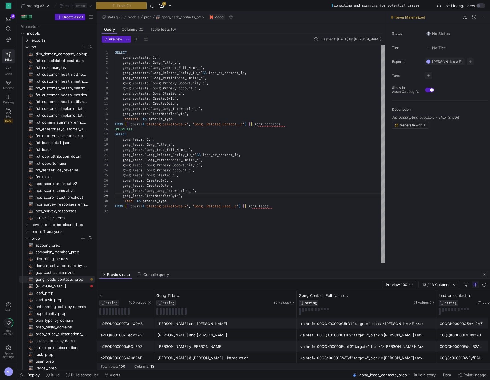
click at [152, 196] on span "LastModifiedById" at bounding box center [163, 196] width 32 height 5
click at [211, 197] on div "gong_leads . ` LastModifiedById ` ," at bounding box center [250, 195] width 270 height 5
click at [276, 206] on div "FROM { { source ( 'statsig_salesforce_2' , 'Gong__Related_Lead__c' ) } } gong_l…" at bounding box center [250, 206] width 270 height 5
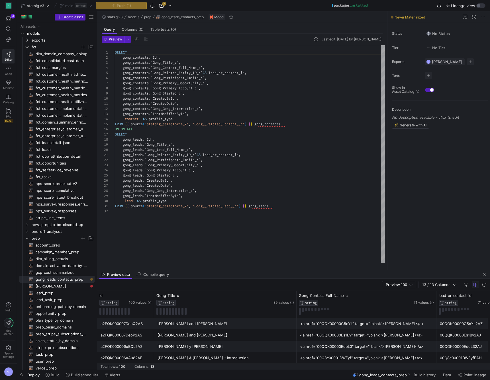
click at [116, 52] on span "SELECT" at bounding box center [121, 52] width 12 height 5
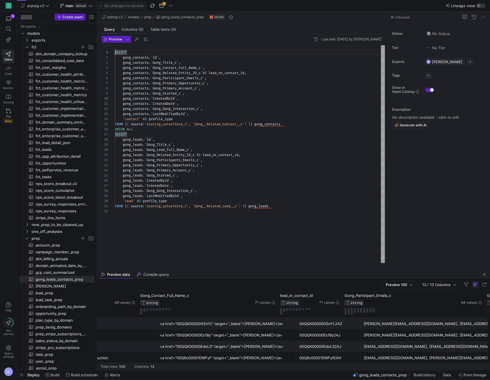
scroll to position [0, 5]
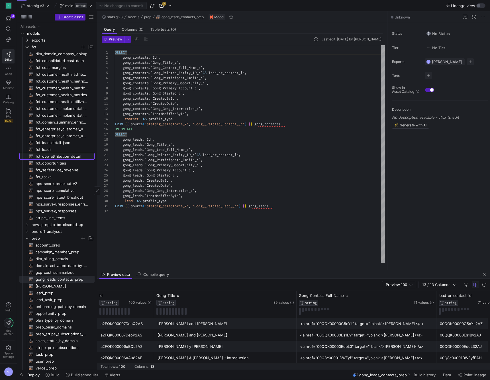
click at [55, 156] on span "fct_opp_attribution_detail​​​​​​​​​​" at bounding box center [62, 156] width 52 height 7
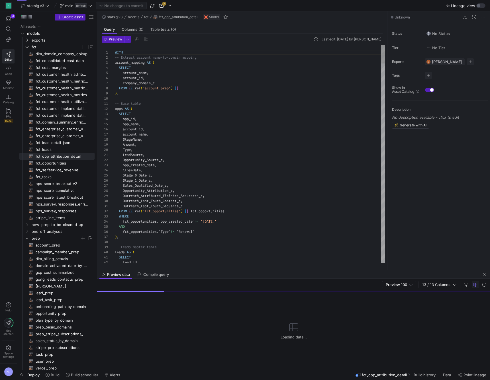
click at [156, 87] on span "'account_prep'" at bounding box center [157, 88] width 28 height 5
click at [148, 107] on div "opps AS (" at bounding box center [250, 108] width 270 height 5
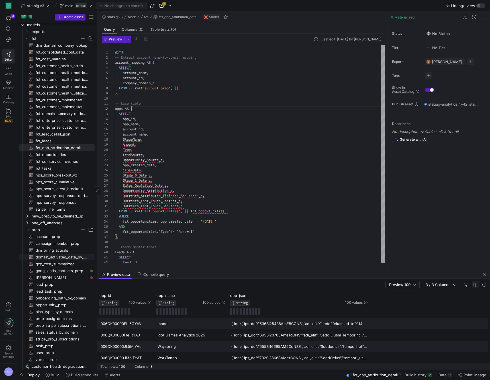
scroll to position [33, 0]
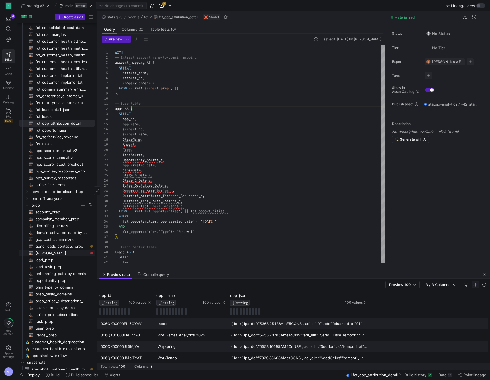
click at [49, 252] on span "[PERSON_NAME]​​​​​​​​​​" at bounding box center [62, 253] width 52 height 7
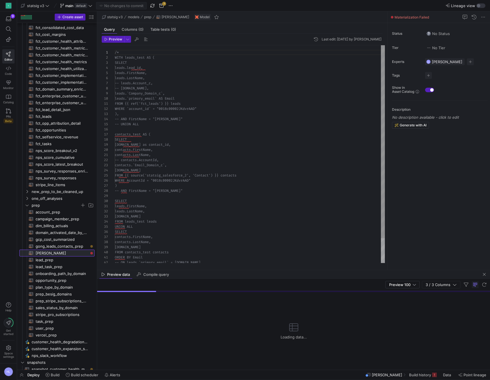
scroll to position [51, 0]
click at [155, 87] on div "-- [DOMAIN_NAME]," at bounding box center [250, 88] width 270 height 5
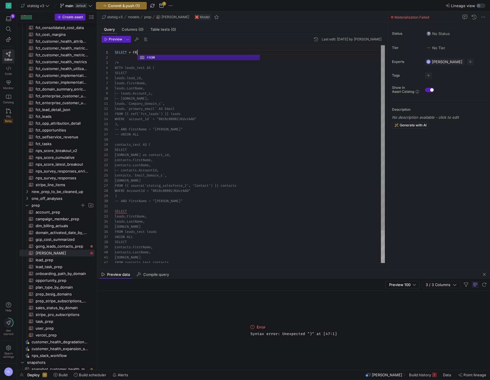
scroll to position [0, 29]
click at [151, 117] on div "WHERE `account_id` = "0018c00002JKdvrAAD"" at bounding box center [250, 119] width 270 height 5
drag, startPoint x: 186, startPoint y: 113, endPoint x: 112, endPoint y: 112, distance: 73.2
click at [112, 112] on div "1 4 5 6 7 8 9 10 11 12 13 14 15 16 17 18 19 20 21 22 23 24 25 26 27 28 29 30 31…" at bounding box center [243, 154] width 283 height 218
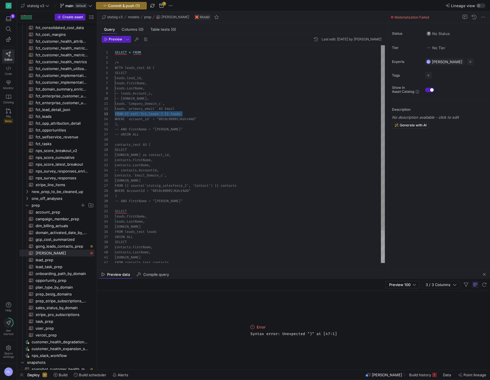
click at [151, 54] on div "SELECT * FROM" at bounding box center [250, 52] width 270 height 5
click at [140, 54] on span "FROM" at bounding box center [137, 52] width 8 height 5
click at [113, 39] on span "Preview" at bounding box center [115, 39] width 13 height 4
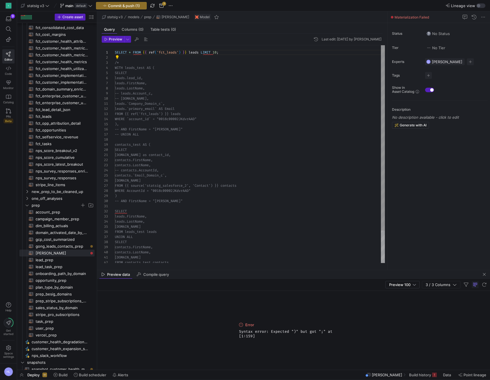
click at [229, 52] on div "SELECT * FROM { { ref ( 'fct_leads' ) } } leads LIMIT 10 ;" at bounding box center [250, 52] width 270 height 5
click at [113, 39] on span "Preview" at bounding box center [115, 39] width 13 height 4
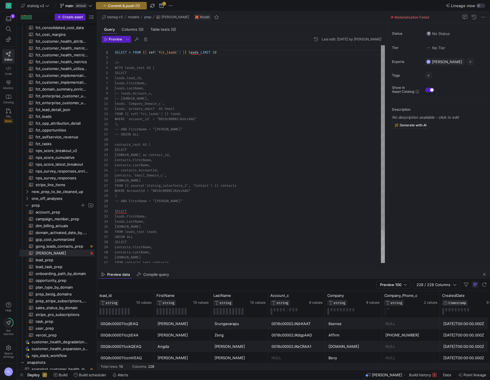
click at [180, 52] on body "S 9 Editor Code Monitor Catalog PRs Beta Help Get started Space settings HL sta…" at bounding box center [245, 190] width 490 height 380
click at [180, 52] on div at bounding box center [245, 190] width 490 height 380
click at [180, 52] on span ")" at bounding box center [180, 52] width 2 height 5
click at [60, 246] on span "gong_leads_contacts_prep​​​​​​​​​​" at bounding box center [62, 246] width 52 height 7
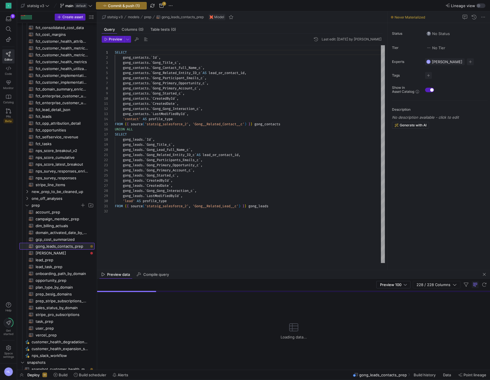
scroll to position [51, 0]
click at [167, 93] on span "Gong_Started_c" at bounding box center [167, 93] width 28 height 5
click at [130, 52] on div "SELECT" at bounding box center [250, 52] width 270 height 5
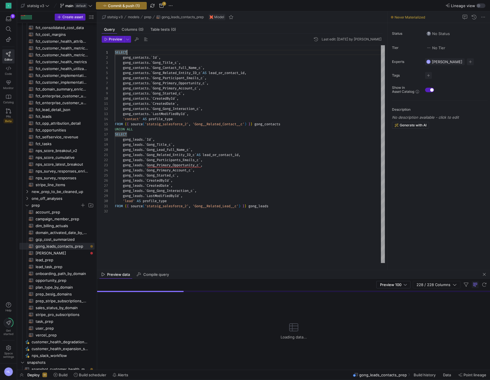
click at [164, 106] on div "gong_contacts . ` CreatedDate ` ," at bounding box center [250, 103] width 270 height 5
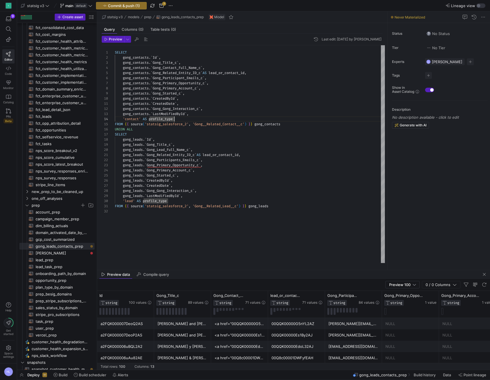
click at [115, 54] on span "SELECT" at bounding box center [121, 52] width 12 height 5
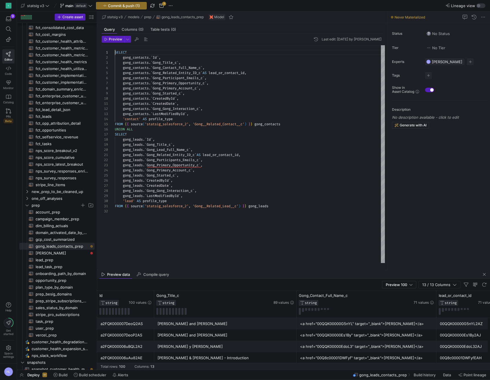
type textarea "SELECT gong_contacts.`Id`, gong_contacts.`Gong_Title_c`, gong_contacts.`Gong_Co…"
click at [116, 52] on span "SELECT" at bounding box center [121, 52] width 12 height 5
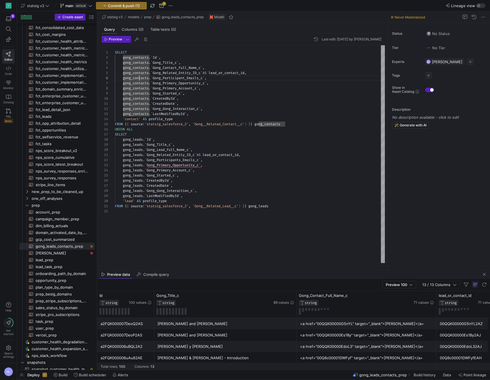
scroll to position [26, 25]
click at [116, 54] on span "SELECT" at bounding box center [121, 52] width 12 height 5
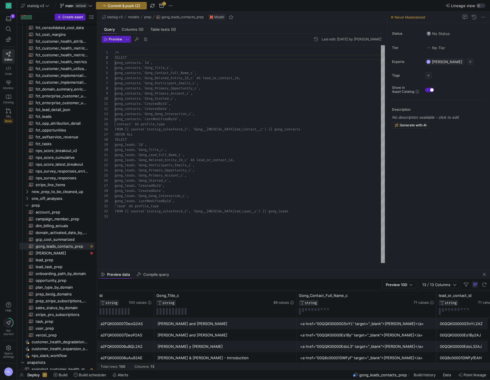
scroll to position [31, 19]
click at [147, 134] on div "UNION ALL" at bounding box center [250, 134] width 270 height 5
click at [296, 130] on div "FROM {{ source('statsig_salesforce_2', 'Gong__Rela ted_Contact__c') }} gong_con…" at bounding box center [250, 129] width 270 height 5
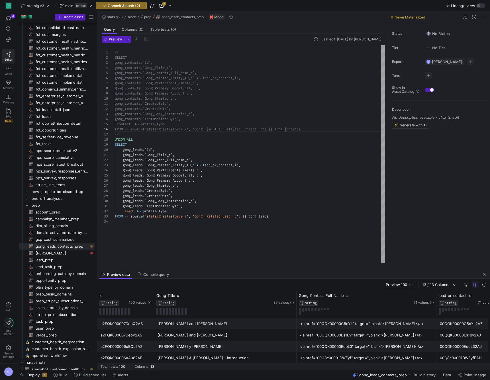
click at [308, 130] on div "FROM {{ source('statsig_salesforce_2', 'Gong__Rela ted_Contact__c') }} gong_con…" at bounding box center [250, 129] width 270 height 5
click at [136, 136] on div "*/" at bounding box center [250, 134] width 270 height 5
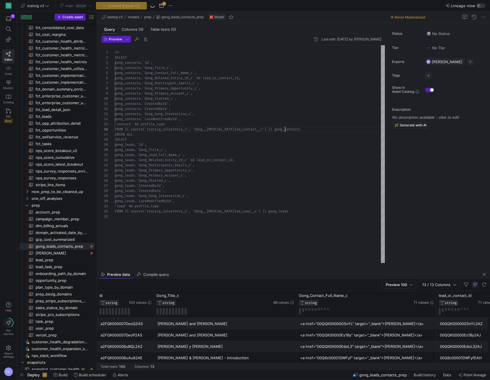
click at [138, 135] on div "UNION ALL" at bounding box center [250, 134] width 270 height 5
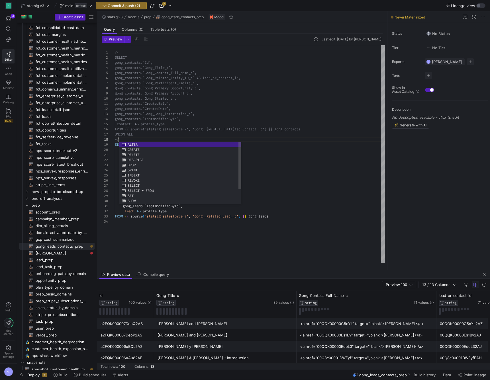
scroll to position [36, 4]
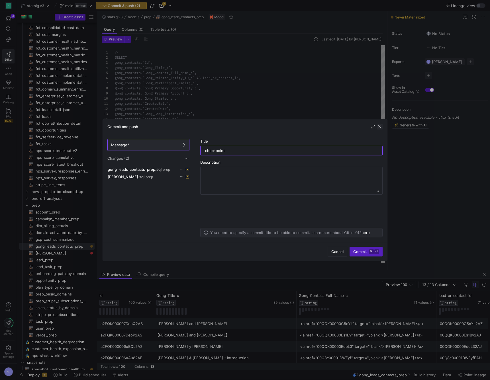
click at [379, 125] on span "button" at bounding box center [380, 127] width 6 height 6
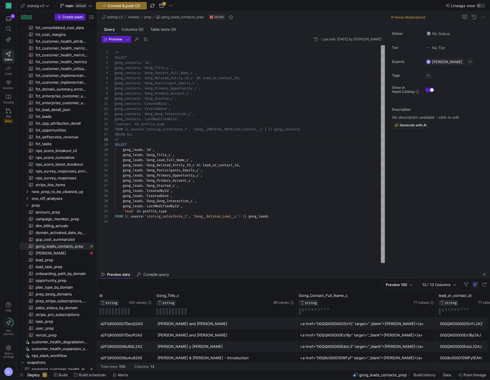
click at [204, 144] on div "SELECT" at bounding box center [250, 144] width 270 height 5
click at [276, 215] on div "FROM { { source ( 'statsig_salesforce_2' , 'Gong__Related_Lead__c' ) } } gong_l…" at bounding box center [250, 216] width 270 height 5
click at [54, 122] on span "fct_opp_attribution_detail​​​​​​​​​​" at bounding box center [62, 123] width 52 height 7
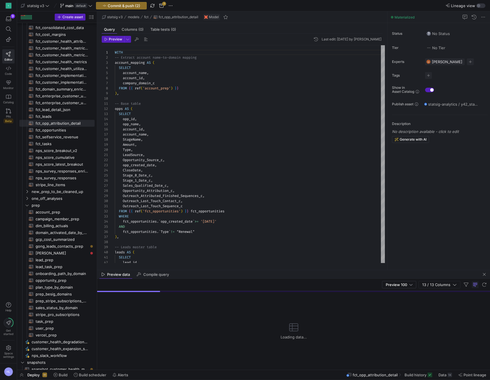
click at [131, 85] on span "company_domain_c" at bounding box center [139, 83] width 32 height 5
drag, startPoint x: 183, startPoint y: 89, endPoint x: 119, endPoint y: 87, distance: 64.7
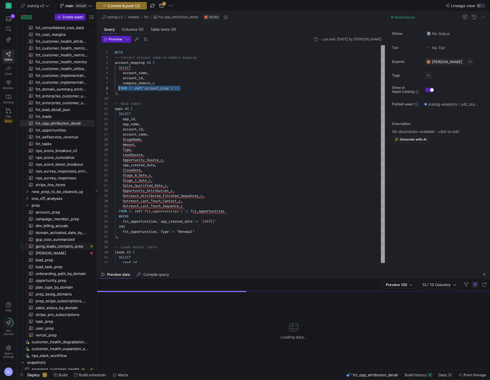
click at [44, 248] on span "gong_leads_contacts_prep​​​​​​​​​​" at bounding box center [62, 246] width 52 height 7
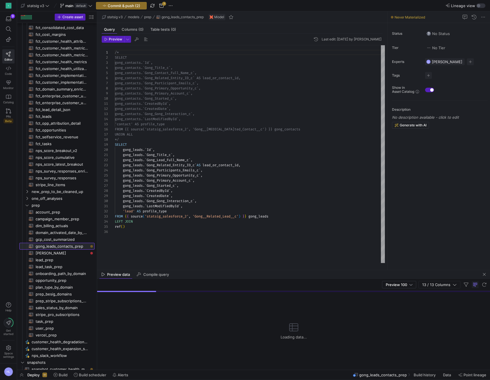
scroll to position [51, 0]
drag, startPoint x: 129, startPoint y: 227, endPoint x: 115, endPoint y: 226, distance: 13.1
click at [115, 226] on div "ref ( )" at bounding box center [250, 226] width 270 height 5
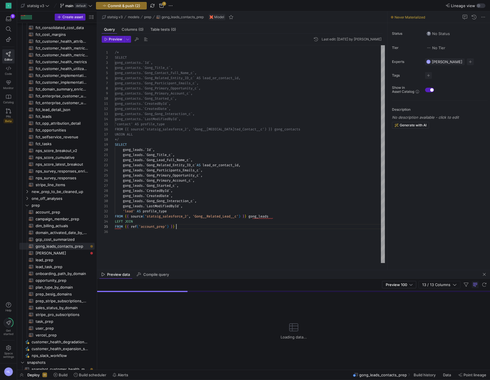
scroll to position [21, 62]
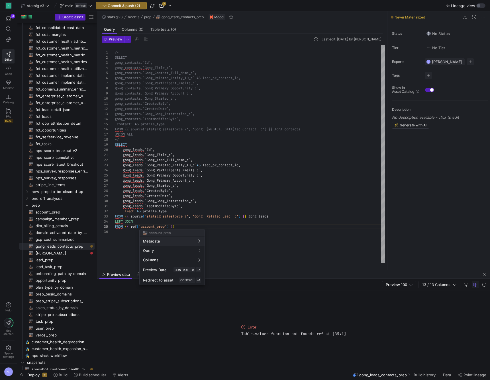
click at [151, 227] on div at bounding box center [245, 190] width 490 height 380
click at [151, 227] on span "'account_prep'" at bounding box center [153, 227] width 28 height 5
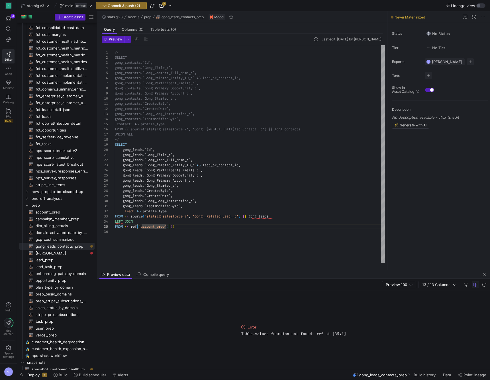
click at [155, 227] on body "S 9 Editor Code Monitor Catalog PRs Beta Help Get started Space settings HL sta…" at bounding box center [245, 190] width 490 height 380
click at [155, 227] on div at bounding box center [245, 190] width 490 height 380
click at [166, 228] on div at bounding box center [245, 190] width 490 height 380
click at [177, 225] on div "FROM { { ref ( 'account_prep' ) } }" at bounding box center [250, 226] width 270 height 5
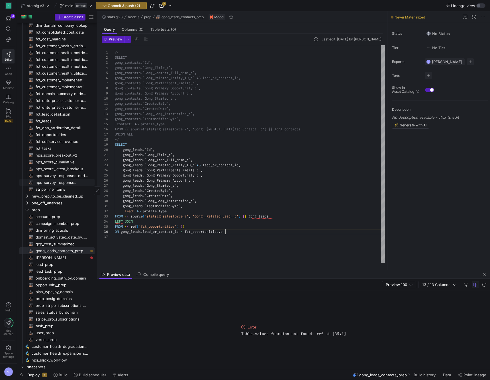
scroll to position [26, 109]
click at [176, 212] on div "'lead' AS profile_type" at bounding box center [250, 211] width 270 height 5
click at [196, 232] on div "FROM { { ref ( 'fct_opportunities' ) } }" at bounding box center [250, 231] width 270 height 5
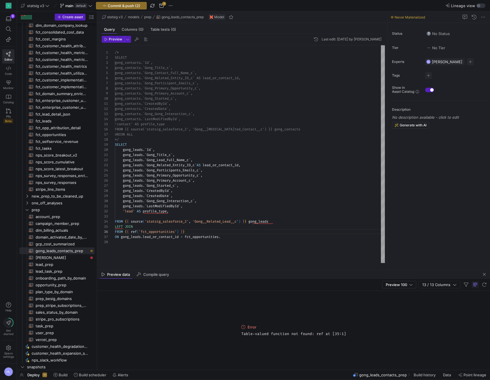
click at [184, 213] on div "'lead' AS profile_type ," at bounding box center [250, 211] width 270 height 5
click at [173, 224] on div "LEFT JOIN" at bounding box center [250, 226] width 270 height 5
click at [165, 232] on body "S 9 Editor Code Monitor Catalog PRs Beta Help Get started Space settings HL sta…" at bounding box center [245, 190] width 490 height 380
click at [165, 232] on div at bounding box center [245, 190] width 490 height 380
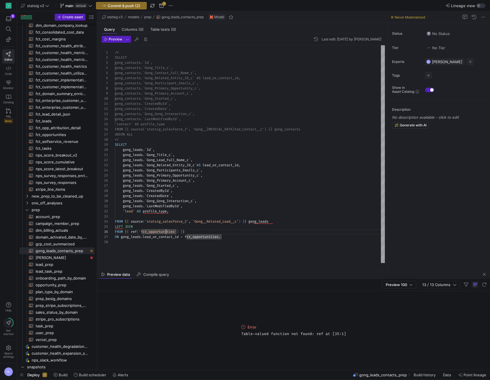
click at [186, 231] on div "FROM { { ref ( 'fct_leads' ) } }" at bounding box center [250, 231] width 270 height 5
click at [156, 216] on div at bounding box center [250, 216] width 270 height 5
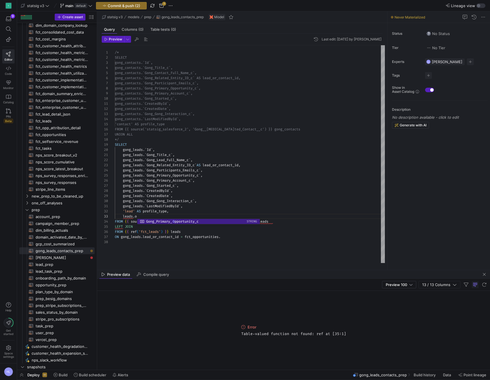
scroll to position [10, 21]
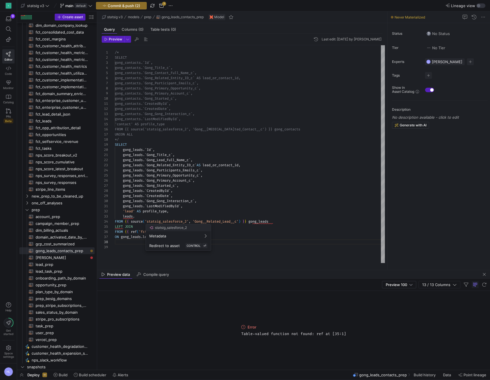
click at [161, 209] on div at bounding box center [245, 190] width 490 height 380
click at [144, 225] on div "LEFT JOIN" at bounding box center [250, 226] width 270 height 5
click at [142, 217] on div "leads ." at bounding box center [250, 216] width 270 height 5
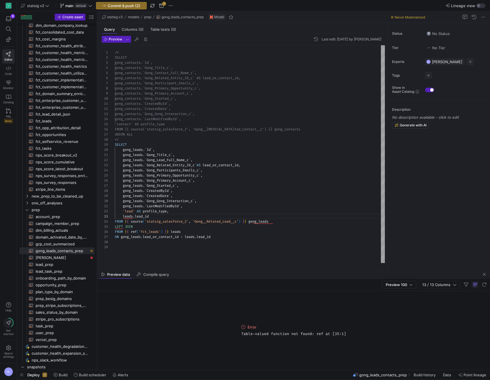
scroll to position [26, 47]
click at [228, 221] on div at bounding box center [245, 190] width 490 height 380
click at [198, 213] on div "'lead' AS profile_type ," at bounding box center [250, 211] width 270 height 5
click at [174, 216] on div "leads . lead_id" at bounding box center [250, 216] width 270 height 5
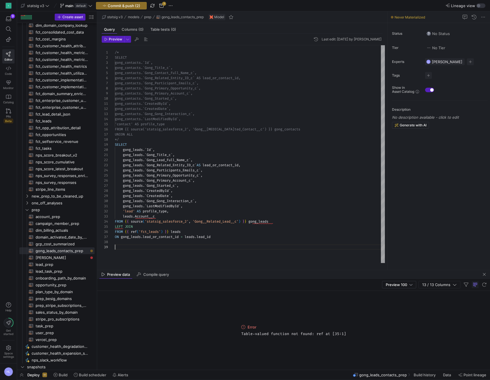
click at [151, 245] on div at bounding box center [250, 247] width 270 height 5
click at [153, 219] on div at bounding box center [245, 190] width 490 height 380
click at [263, 223] on span "gong_leads" at bounding box center [258, 221] width 20 height 5
click at [174, 231] on span "leads" at bounding box center [176, 232] width 10 height 5
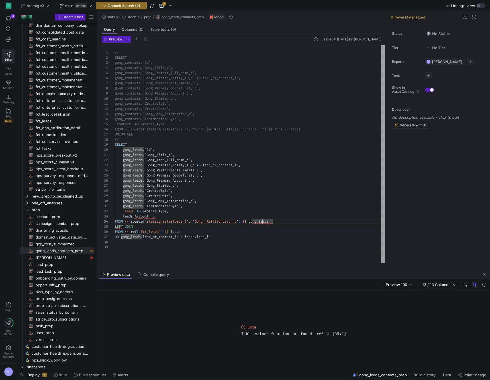
scroll to position [26, 60]
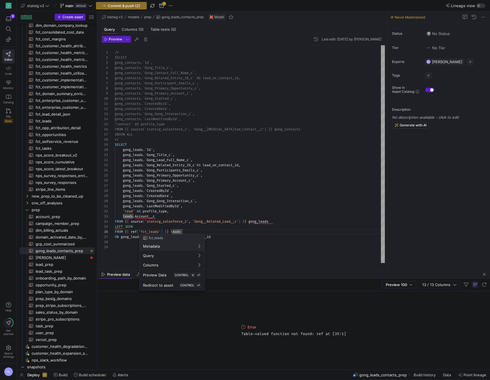
click at [153, 230] on body "S 9 Editor Code Monitor Catalog PRs Beta Help Get started Space settings HL sta…" at bounding box center [245, 190] width 490 height 380
click at [185, 224] on div at bounding box center [245, 190] width 490 height 380
click at [168, 217] on div "leads . Account__c" at bounding box center [250, 216] width 270 height 5
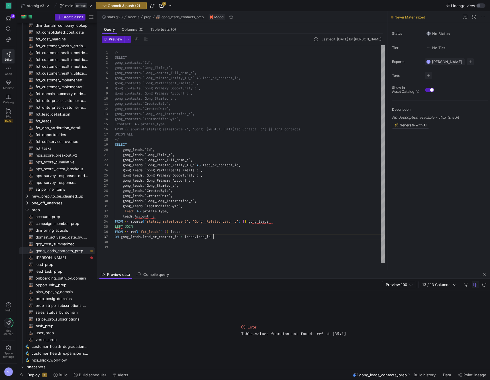
click at [218, 238] on div "ON gong_leads . lead_or_contact_id = leads . lead_id" at bounding box center [250, 237] width 270 height 5
click at [278, 222] on div "FROM { { source ( 'statsig_salesforce_2' , 'Gong__Related_Lead__c' ) } } gong_l…" at bounding box center [250, 221] width 270 height 5
click at [179, 185] on span "," at bounding box center [178, 186] width 2 height 5
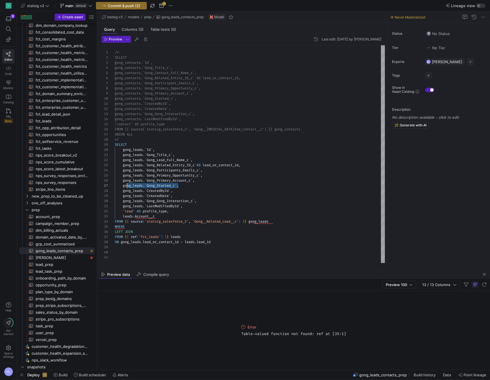
scroll to position [31, 8]
drag, startPoint x: 179, startPoint y: 185, endPoint x: 123, endPoint y: 186, distance: 55.9
click at [123, 186] on span "gong_leads . ` Gong_Started_c ` ," at bounding box center [147, 186] width 64 height 5
click at [129, 227] on div "WHERE" at bounding box center [250, 226] width 270 height 5
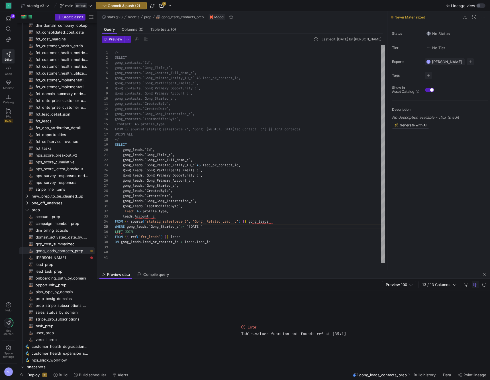
click at [152, 245] on div at bounding box center [250, 247] width 270 height 5
click at [180, 234] on div "LEFT JOIN" at bounding box center [250, 231] width 270 height 5
click at [169, 228] on span "Gong_Started_c" at bounding box center [165, 227] width 28 height 5
click at [158, 233] on div "LEFT JOIN" at bounding box center [250, 231] width 270 height 5
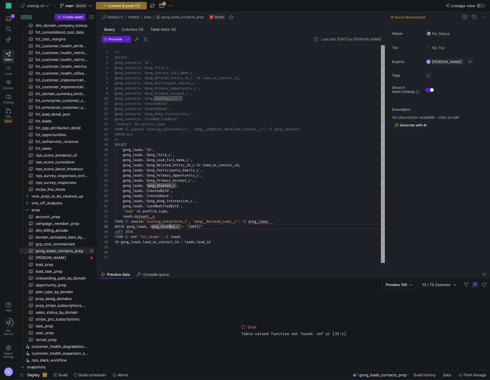
scroll to position [26, 19]
click at [120, 238] on span "FROM" at bounding box center [119, 237] width 8 height 5
click at [161, 248] on div at bounding box center [250, 247] width 270 height 5
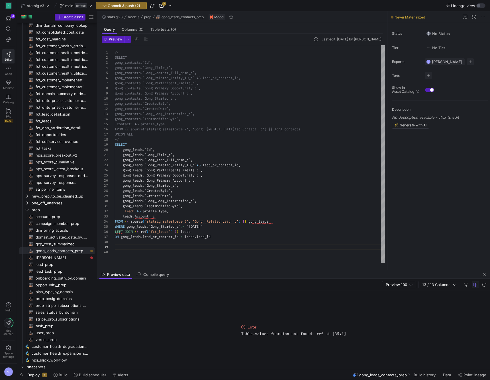
click at [118, 239] on span "ON" at bounding box center [117, 237] width 4 height 5
click at [129, 199] on div "gong_leads . ` Gong_Gong_Interaction_c ` ," at bounding box center [250, 201] width 270 height 5
click at [115, 37] on span "Preview" at bounding box center [115, 39] width 13 height 4
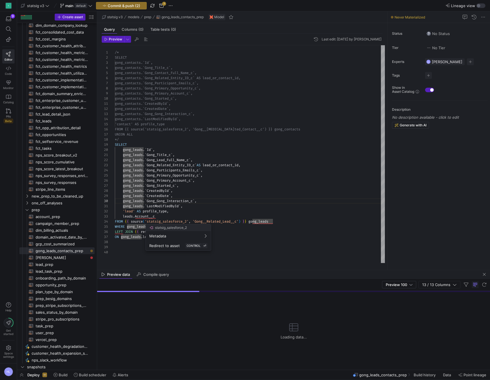
click at [171, 193] on div at bounding box center [245, 190] width 490 height 380
click at [181, 231] on span at bounding box center [180, 232] width 2 height 5
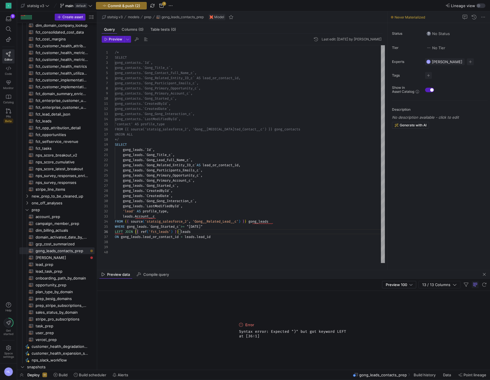
click at [201, 227] on span ""2025-08-01"" at bounding box center [195, 227] width 16 height 5
click at [197, 233] on div "LEFT JOIN { { ref ( 'fct_leads' ) } } leads" at bounding box center [250, 231] width 270 height 5
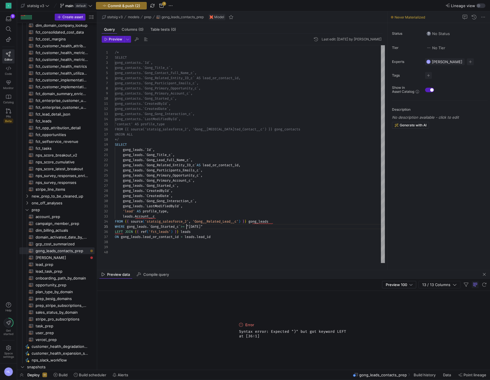
scroll to position [21, 70]
click at [185, 227] on span ">=" at bounding box center [183, 227] width 4 height 5
click at [124, 140] on div "*/" at bounding box center [250, 139] width 270 height 5
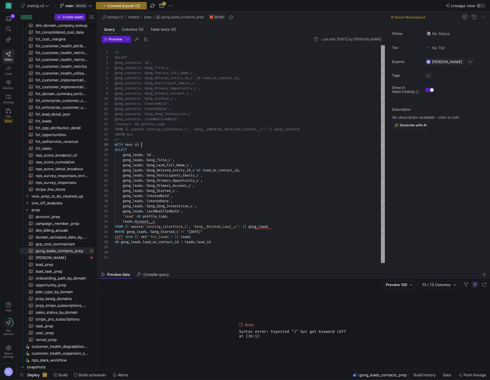
type textarea "gong_contacts.`CreatedById`, gong_contacts.`CreatedDate`, gong_contacts.`Gong_G…"
click at [212, 210] on div at bounding box center [245, 190] width 490 height 380
click at [217, 234] on div "WHERE gong_leads . ` Gong_Started_c ` >= "2025-08-01"" at bounding box center [250, 231] width 270 height 5
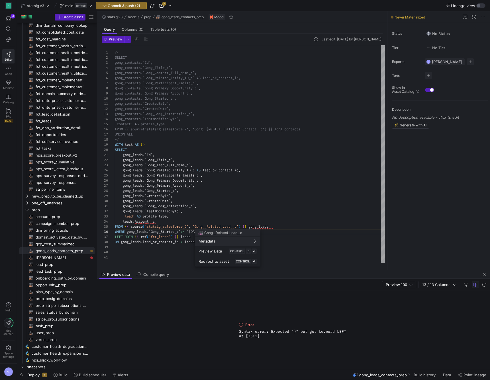
click at [150, 146] on div at bounding box center [245, 190] width 490 height 380
click at [147, 145] on div "WITH test AS ( )" at bounding box center [250, 144] width 270 height 5
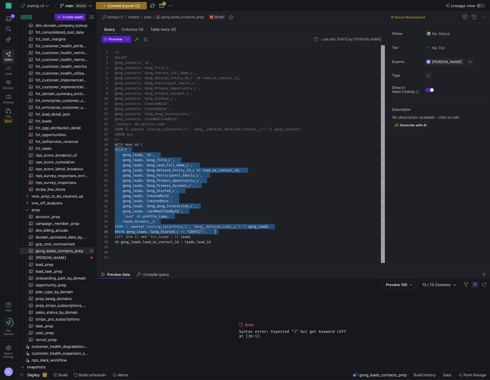
drag, startPoint x: 115, startPoint y: 150, endPoint x: 215, endPoint y: 233, distance: 129.7
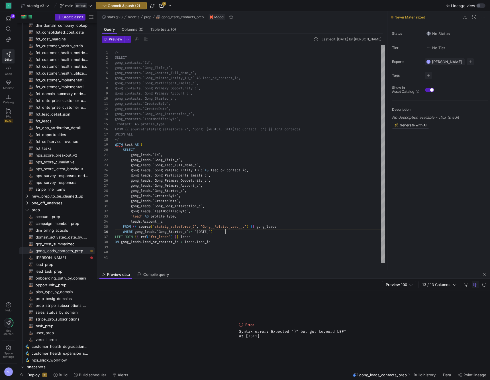
click at [238, 234] on div "WHERE gong_leads . ` Gong_Started_c ` >= "2025-08-01" )" at bounding box center [250, 231] width 270 height 5
click at [138, 242] on span "{" at bounding box center [138, 242] width 2 height 5
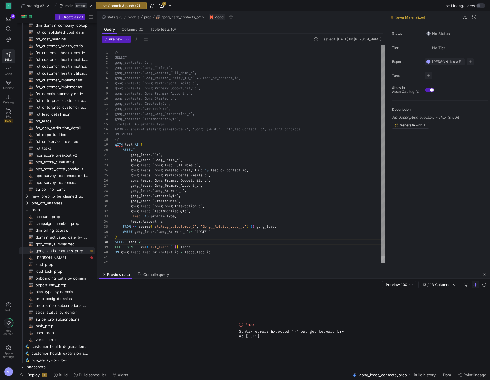
scroll to position [36, 31]
drag, startPoint x: 131, startPoint y: 222, endPoint x: 170, endPoint y: 221, distance: 38.8
click at [170, 221] on div "leads . Account__c" at bounding box center [250, 221] width 270 height 5
click at [149, 242] on div "SELECT test . * ," at bounding box center [250, 242] width 270 height 5
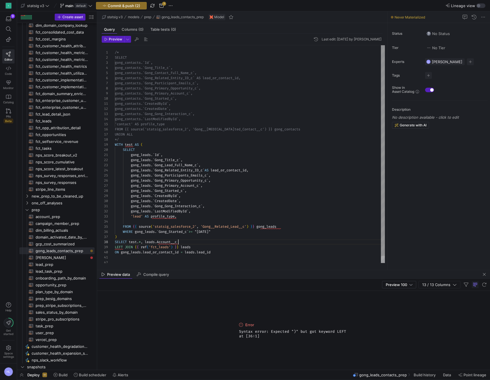
click at [197, 246] on div "LEFT JOIN { { ref ( 'fct_leads' ) } } leads" at bounding box center [250, 247] width 270 height 5
click at [134, 252] on span "gong_leads" at bounding box center [131, 252] width 20 height 5
click at [150, 244] on span "leads" at bounding box center [150, 242] width 10 height 5
click at [145, 230] on span "gong_leads" at bounding box center [145, 232] width 20 height 5
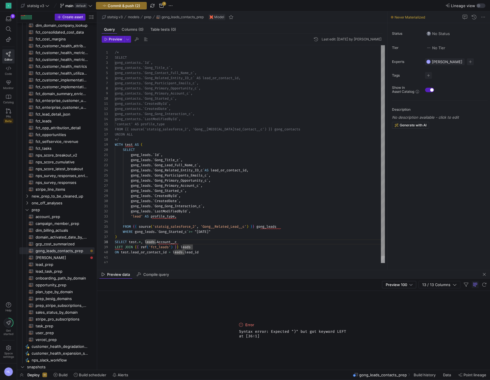
scroll to position [26, 31]
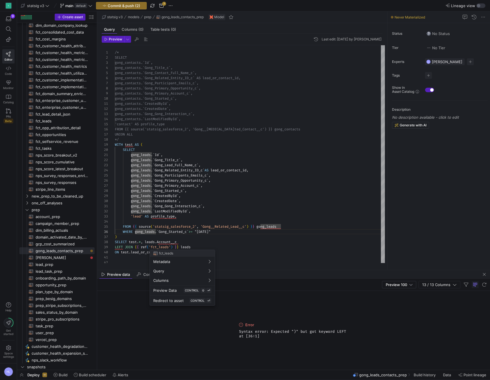
click at [169, 244] on div at bounding box center [245, 190] width 490 height 380
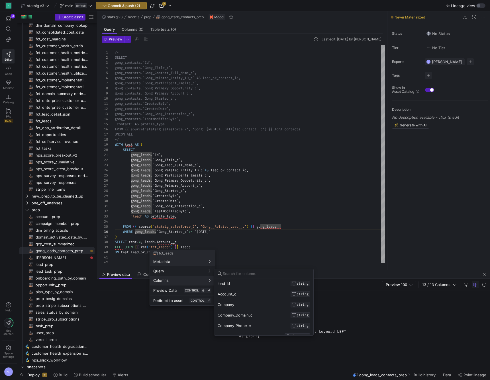
click at [235, 234] on div at bounding box center [245, 190] width 490 height 380
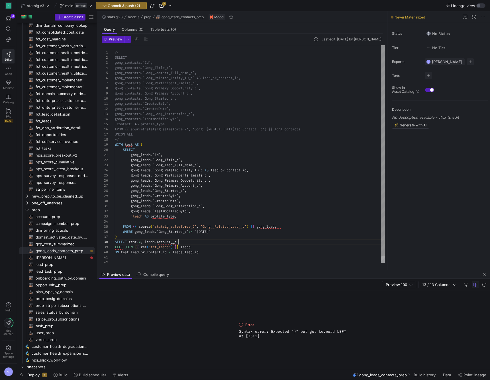
scroll to position [36, 64]
click at [195, 242] on div "SELECT test . * , leads . Account__c" at bounding box center [250, 242] width 270 height 5
click at [177, 252] on span "leads" at bounding box center [178, 252] width 10 height 5
click at [204, 253] on div "ON test . lead_or_contact_id = leads . lead_id" at bounding box center [250, 252] width 270 height 5
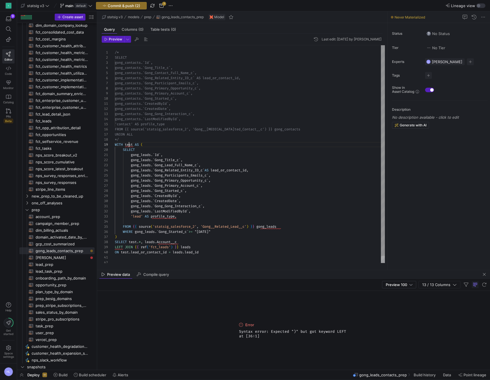
click at [130, 144] on span "test" at bounding box center [129, 144] width 8 height 5
click at [130, 244] on span "test" at bounding box center [133, 242] width 8 height 5
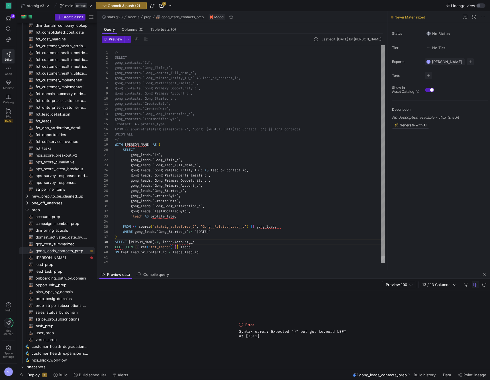
click at [125, 252] on span "test" at bounding box center [125, 252] width 8 height 5
click at [114, 38] on span "Preview" at bounding box center [115, 39] width 13 height 4
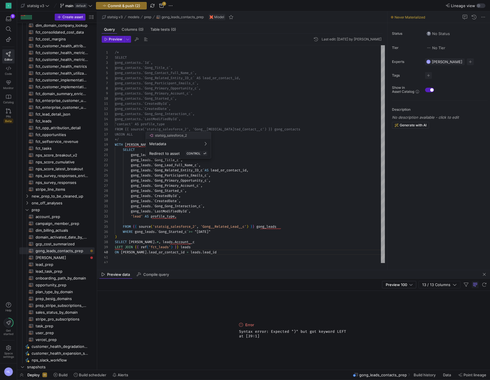
click at [199, 240] on div at bounding box center [245, 190] width 490 height 380
click at [196, 241] on div "SELECT helen_test . * , leads . Account__c" at bounding box center [250, 242] width 270 height 5
click at [117, 39] on span "Preview" at bounding box center [115, 39] width 13 height 4
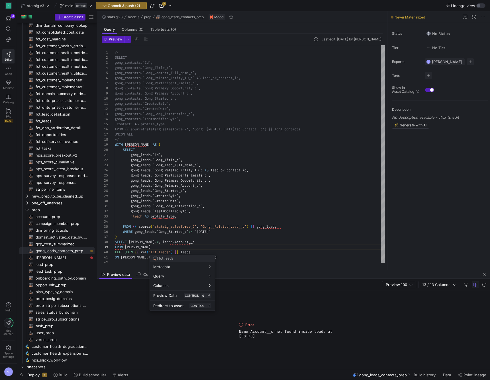
click at [176, 219] on div at bounding box center [245, 190] width 490 height 380
click at [179, 242] on span "Account__c" at bounding box center [185, 242] width 20 height 5
click at [209, 201] on div "gong_leads . ` CreatedDate ` ," at bounding box center [250, 201] width 270 height 5
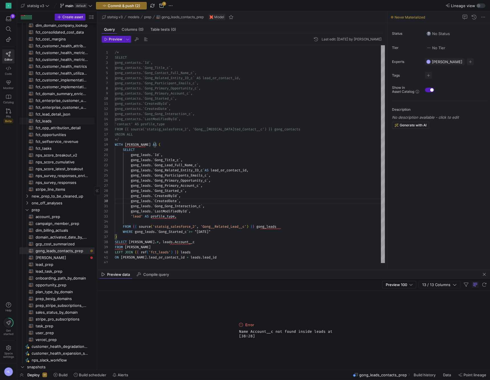
click at [59, 121] on span "fct_leads​​​​​​​​​​" at bounding box center [62, 121] width 52 height 7
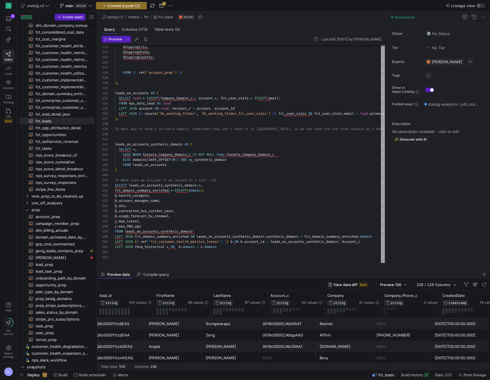
scroll to position [0, 9]
click at [52, 251] on span "gong_leads_contacts_prep​​​​​​​​​​" at bounding box center [62, 251] width 52 height 7
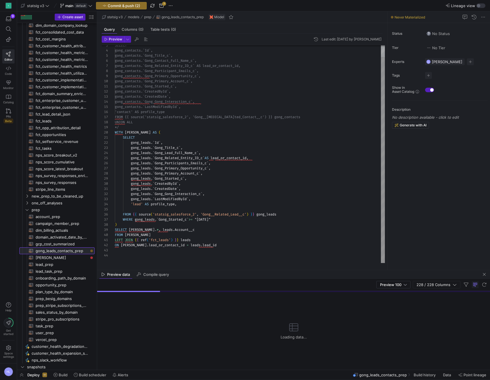
scroll to position [5, 0]
click at [111, 39] on span "Preview" at bounding box center [115, 39] width 13 height 4
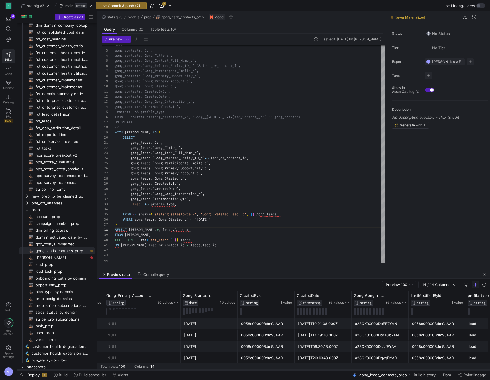
scroll to position [0, 0]
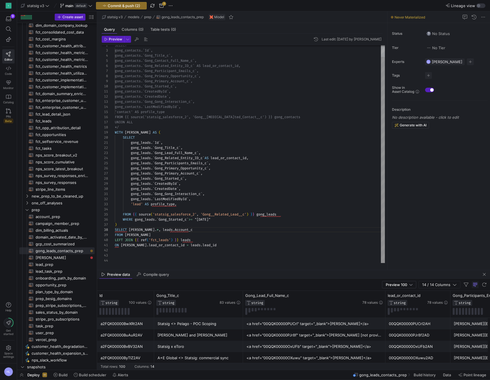
click at [218, 209] on div at bounding box center [250, 209] width 270 height 5
click at [180, 231] on span "Account_c" at bounding box center [184, 230] width 18 height 5
click at [163, 231] on span "leads" at bounding box center [168, 230] width 10 height 5
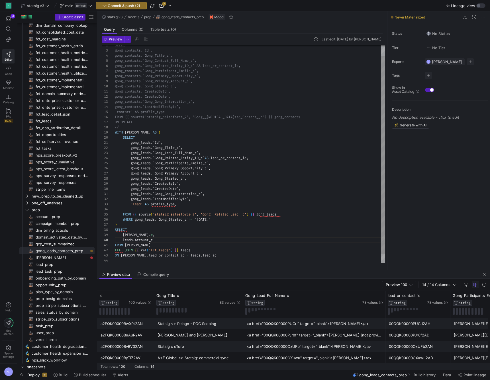
click at [156, 242] on div "leads . Account_c" at bounding box center [250, 240] width 270 height 5
click at [145, 251] on span "ref" at bounding box center [144, 250] width 6 height 5
click at [167, 255] on span "lead_or_contact_id" at bounding box center [167, 255] width 36 height 5
click at [219, 255] on div "ON helen_test . lead_or_contact_id = leads . lead_id" at bounding box center [250, 255] width 270 height 5
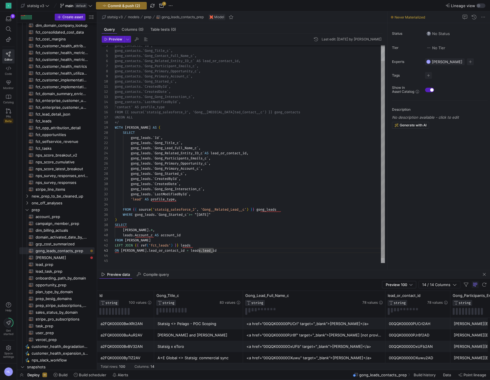
click at [164, 126] on div "WITH helen_test AS (" at bounding box center [250, 127] width 270 height 5
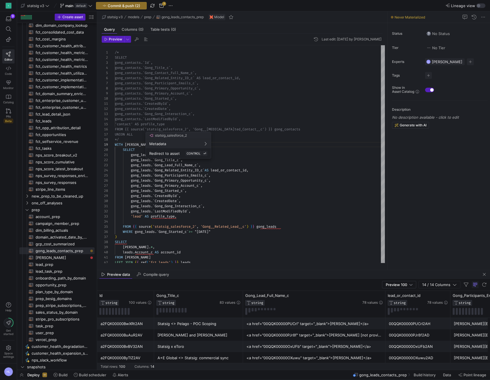
click at [124, 232] on div at bounding box center [245, 190] width 490 height 380
click at [123, 233] on span at bounding box center [119, 232] width 8 height 5
click at [127, 139] on div "*/" at bounding box center [250, 139] width 270 height 5
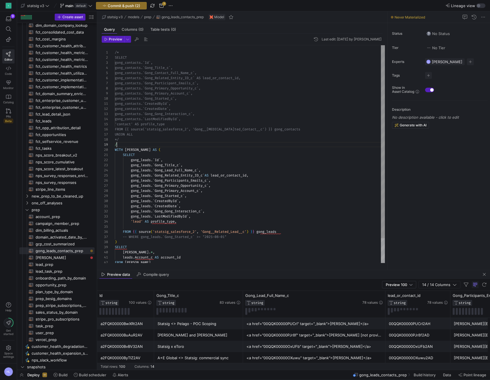
scroll to position [41, 4]
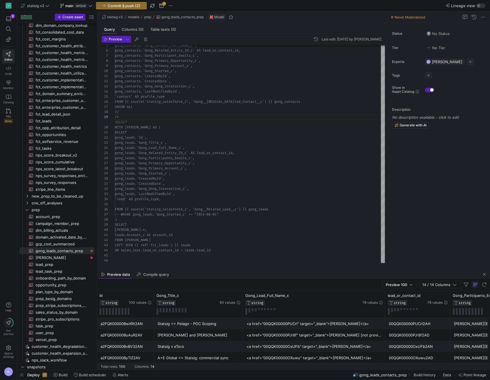
click at [211, 256] on div "gong_contacts.`Gong_Contact_Full_Name_c`, gong_contacts.`Gong_Related_Entity_ID…" at bounding box center [250, 143] width 270 height 251
drag, startPoint x: 120, startPoint y: 245, endPoint x: 220, endPoint y: 245, distance: 99.7
click at [220, 245] on div "*/ ON helen_test . lead_or_contact_id = leads . lead_id" at bounding box center [250, 245] width 270 height 5
click at [118, 245] on span "*/" at bounding box center [117, 245] width 4 height 5
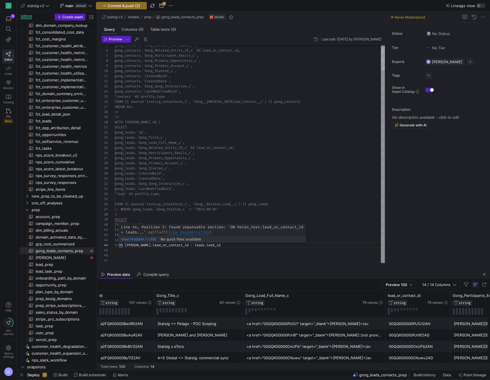
click at [119, 246] on span "ON" at bounding box center [121, 245] width 4 height 5
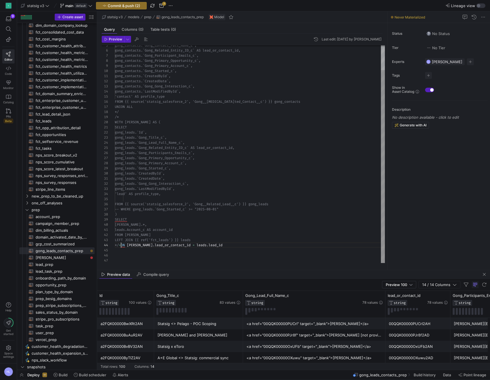
scroll to position [15, 2]
click at [121, 251] on div at bounding box center [250, 250] width 270 height 5
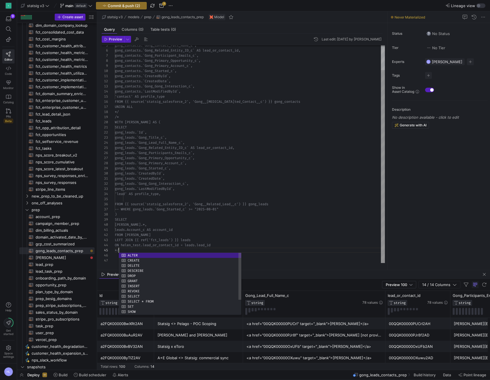
type textarea "gong_leads.`CreatedDate`, gong_leads.`Gong_Gong_Interaction_c`, gong_leads.`Las…"
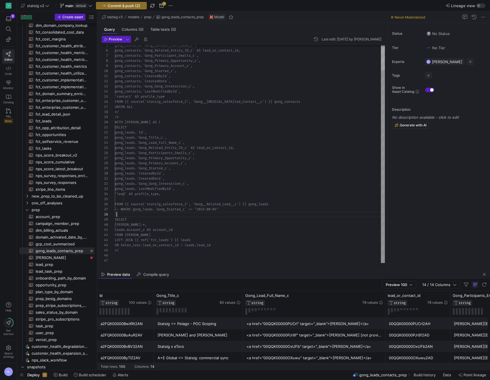
click at [131, 216] on div ")" at bounding box center [250, 214] width 270 height 5
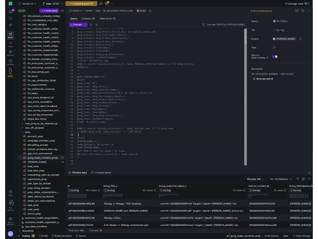
scroll to position [36, 2]
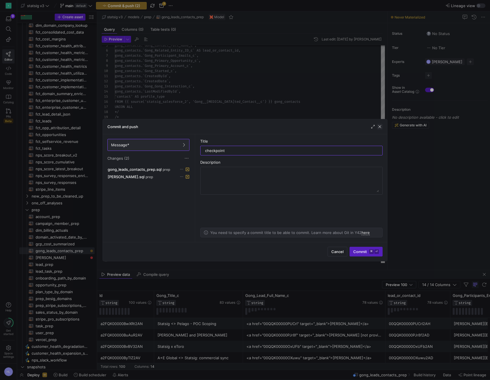
click at [380, 126] on span "button" at bounding box center [380, 127] width 6 height 6
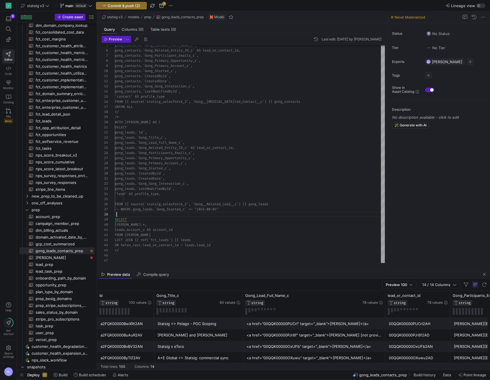
click at [309, 8] on y42-top-nav "statsig v3 main default Commit & push (2) 1 Lineage view" at bounding box center [253, 5] width 473 height 11
